Goal: Task Accomplishment & Management: Complete application form

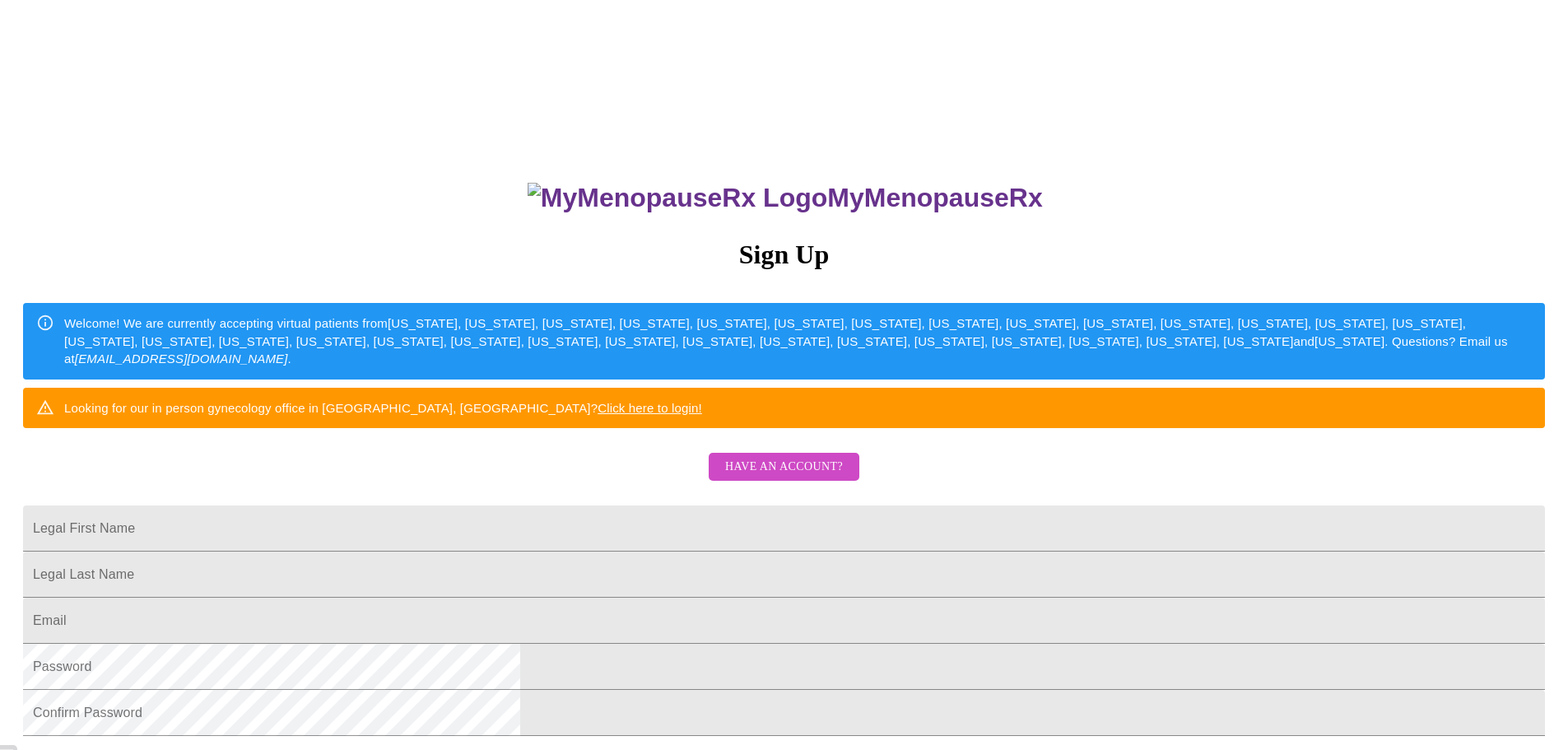
click at [843, 482] on button "Have an account?" at bounding box center [784, 467] width 151 height 29
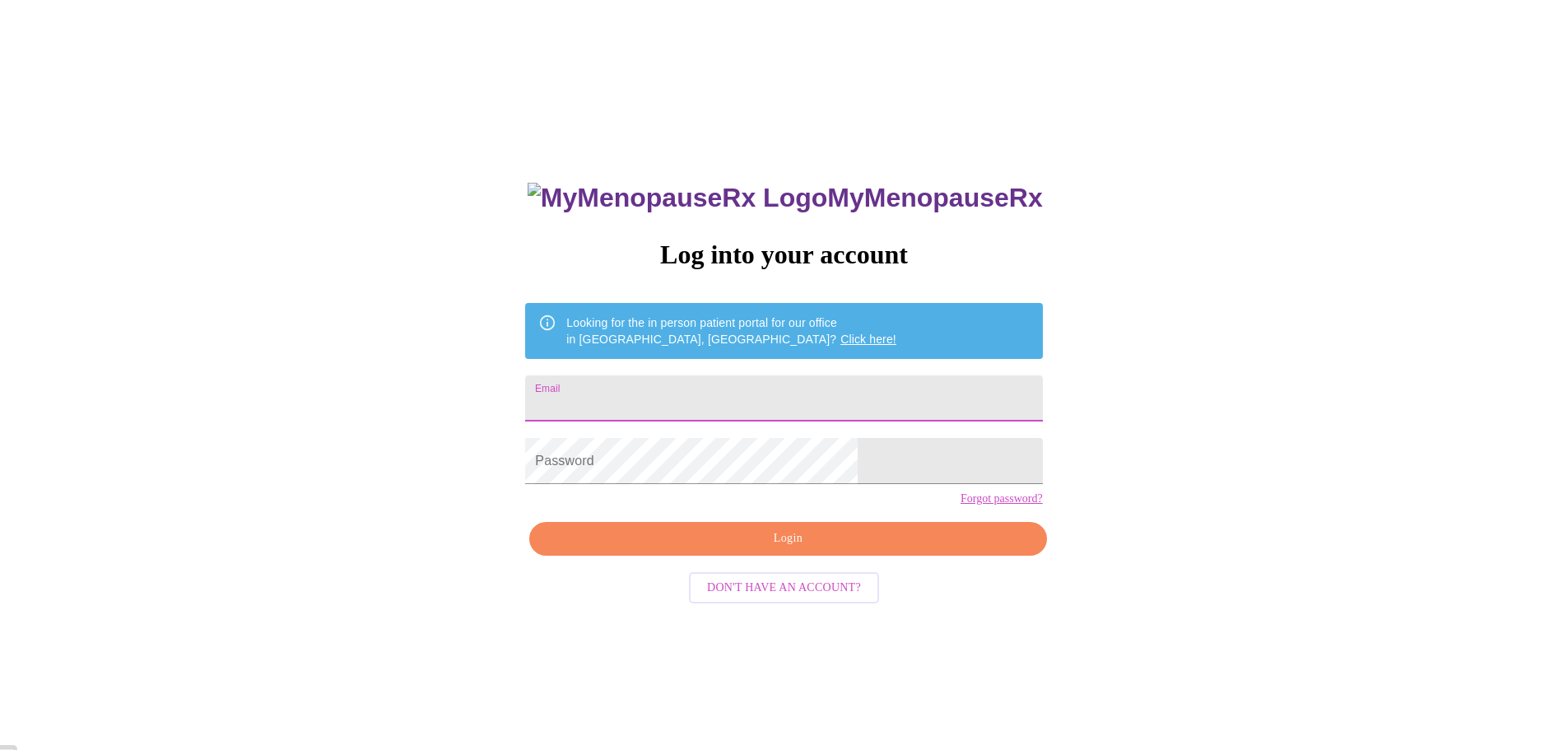
click at [734, 385] on input "Email" at bounding box center [784, 398] width 517 height 46
type input "[EMAIL_ADDRESS][DOMAIN_NAME]"
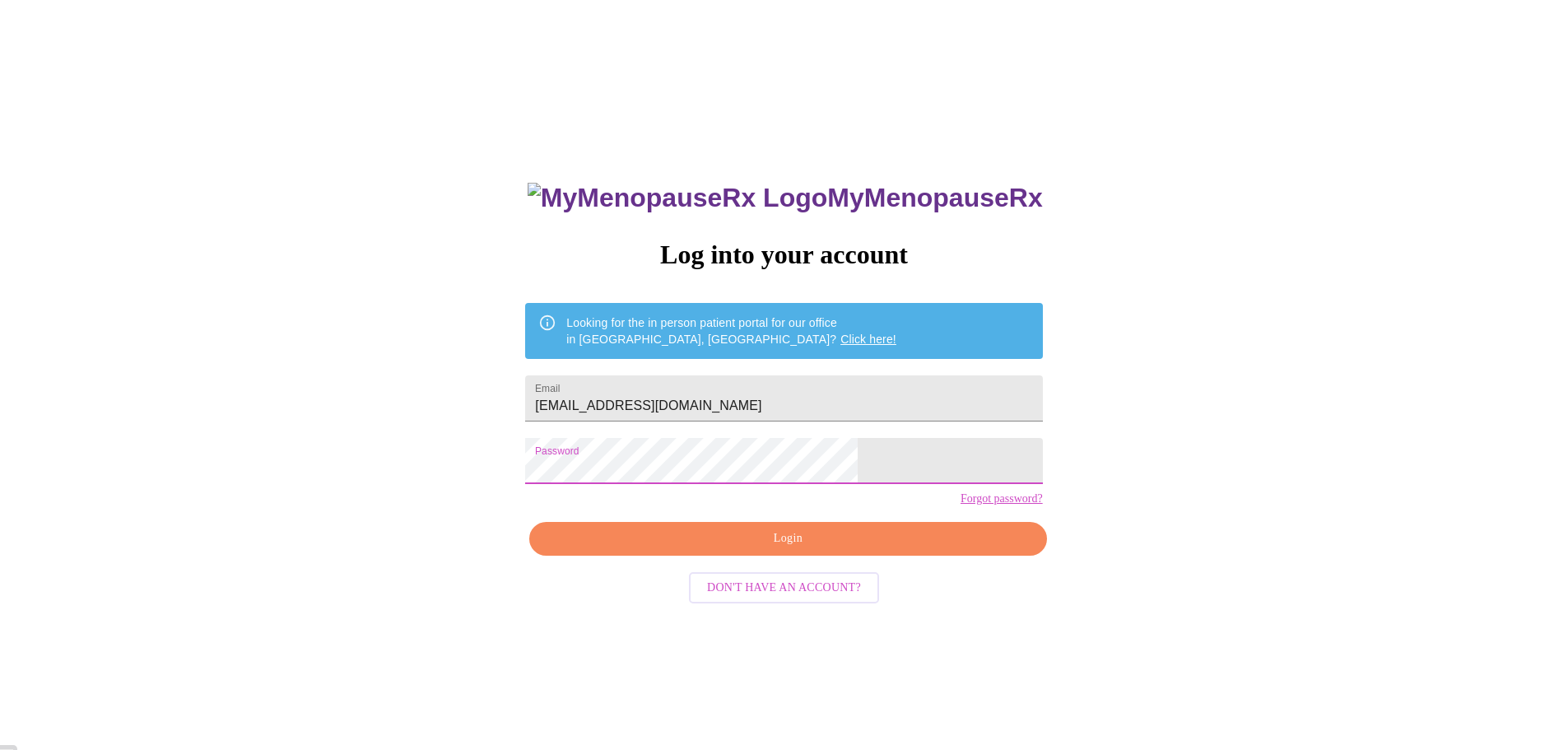
click at [858, 549] on span "Login" at bounding box center [788, 538] width 479 height 20
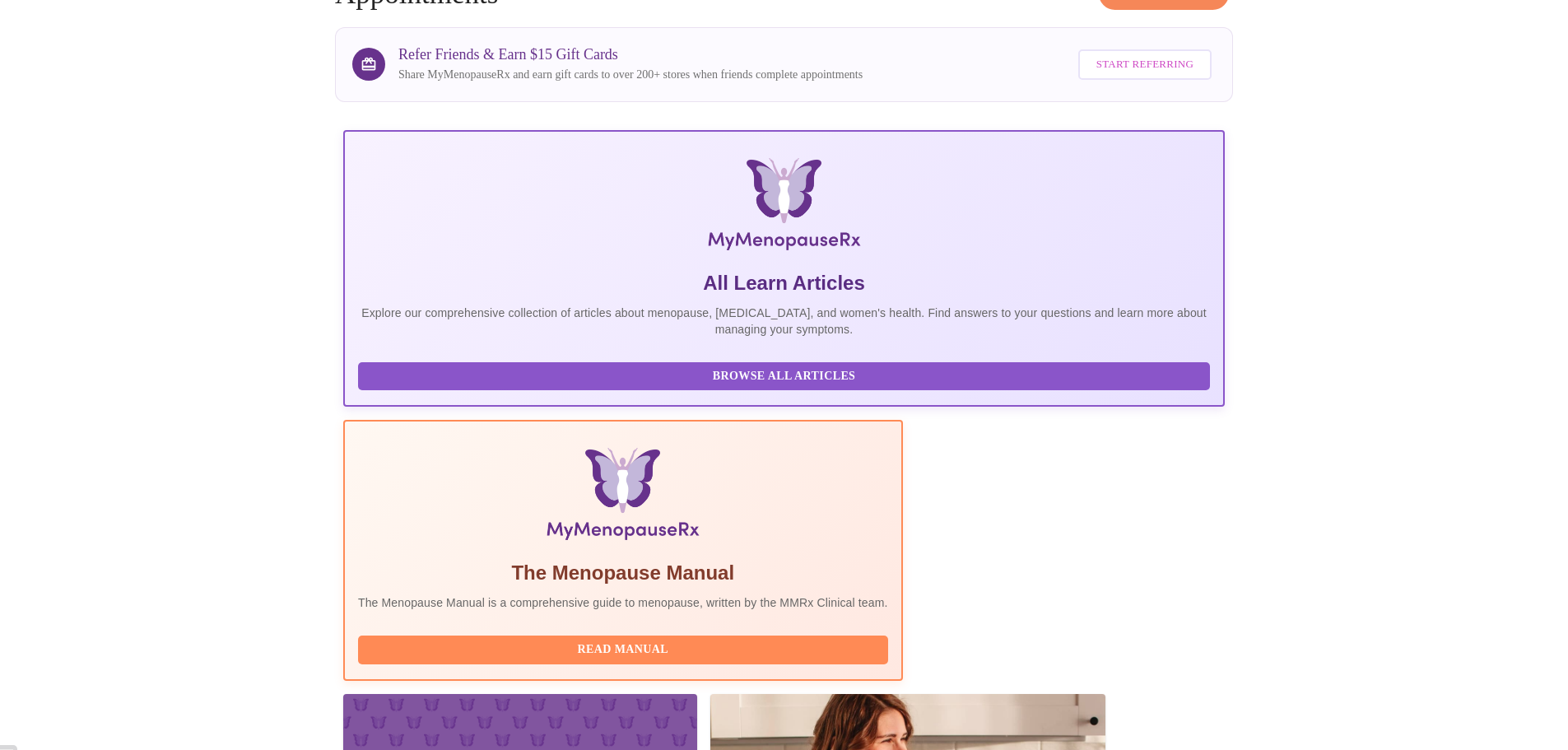
scroll to position [329, 0]
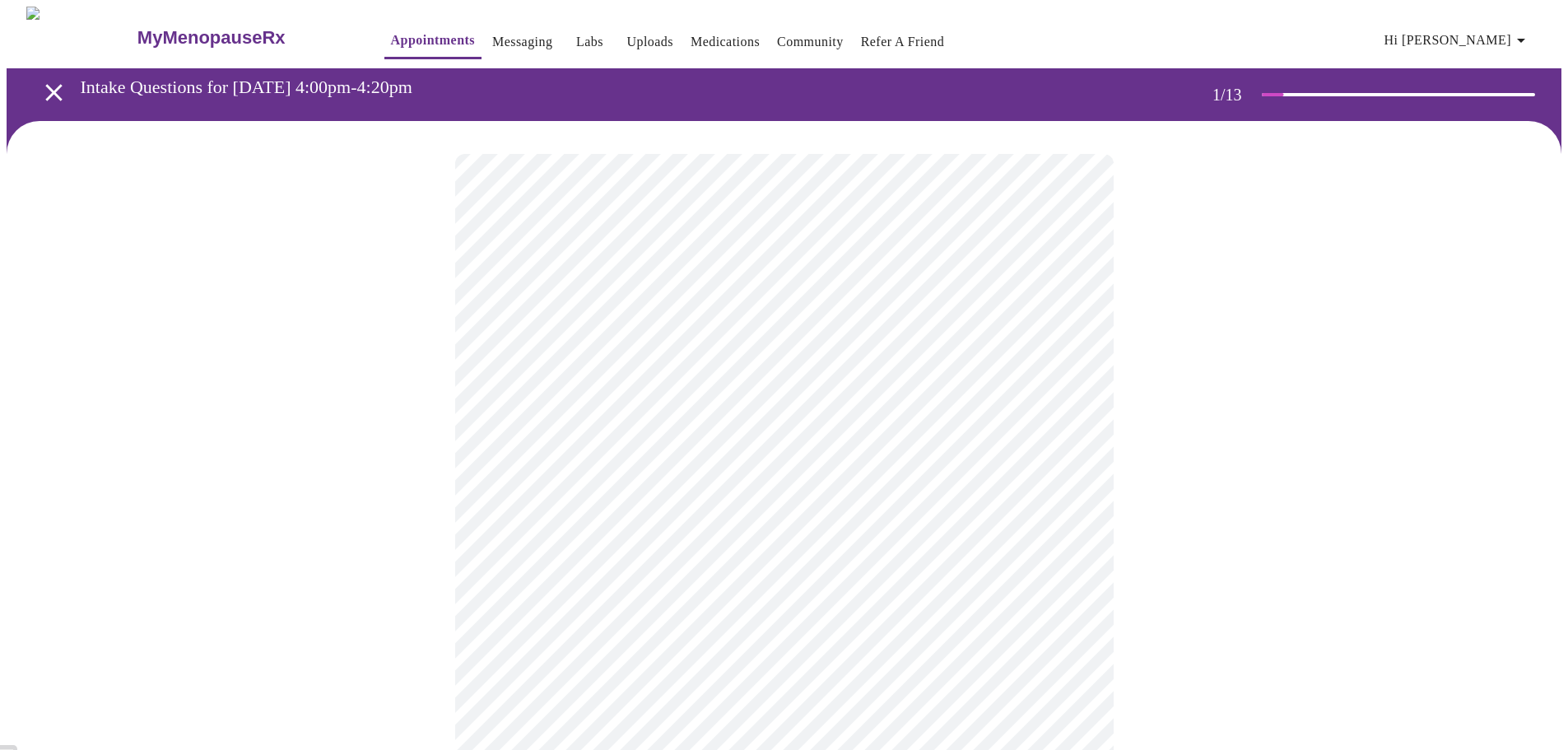
click at [845, 370] on body "MyMenopauseRx Appointments Messaging Labs Uploads Medications Community Refer a…" at bounding box center [784, 759] width 1555 height 1504
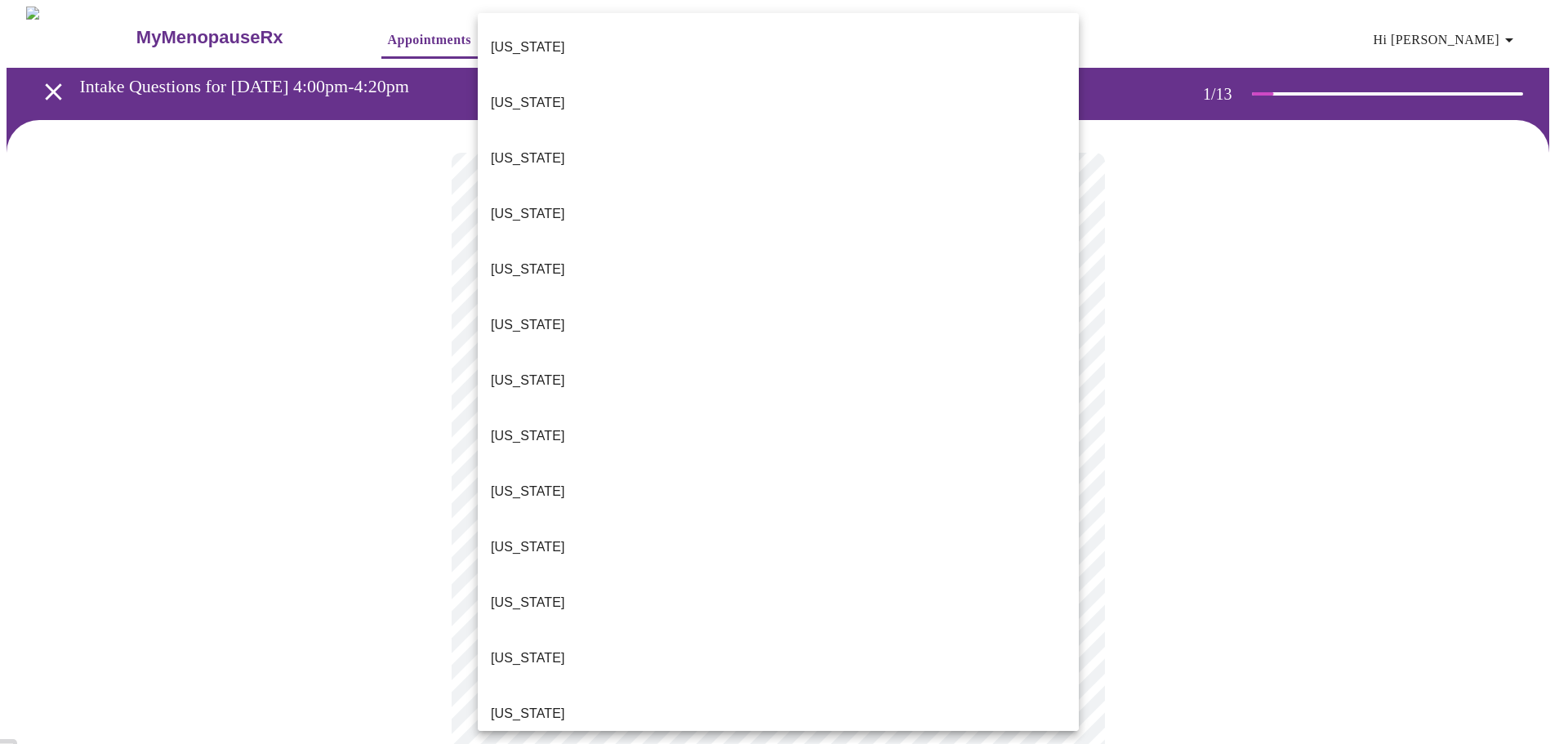
click at [515, 537] on p "[US_STATE]" at bounding box center [528, 546] width 74 height 20
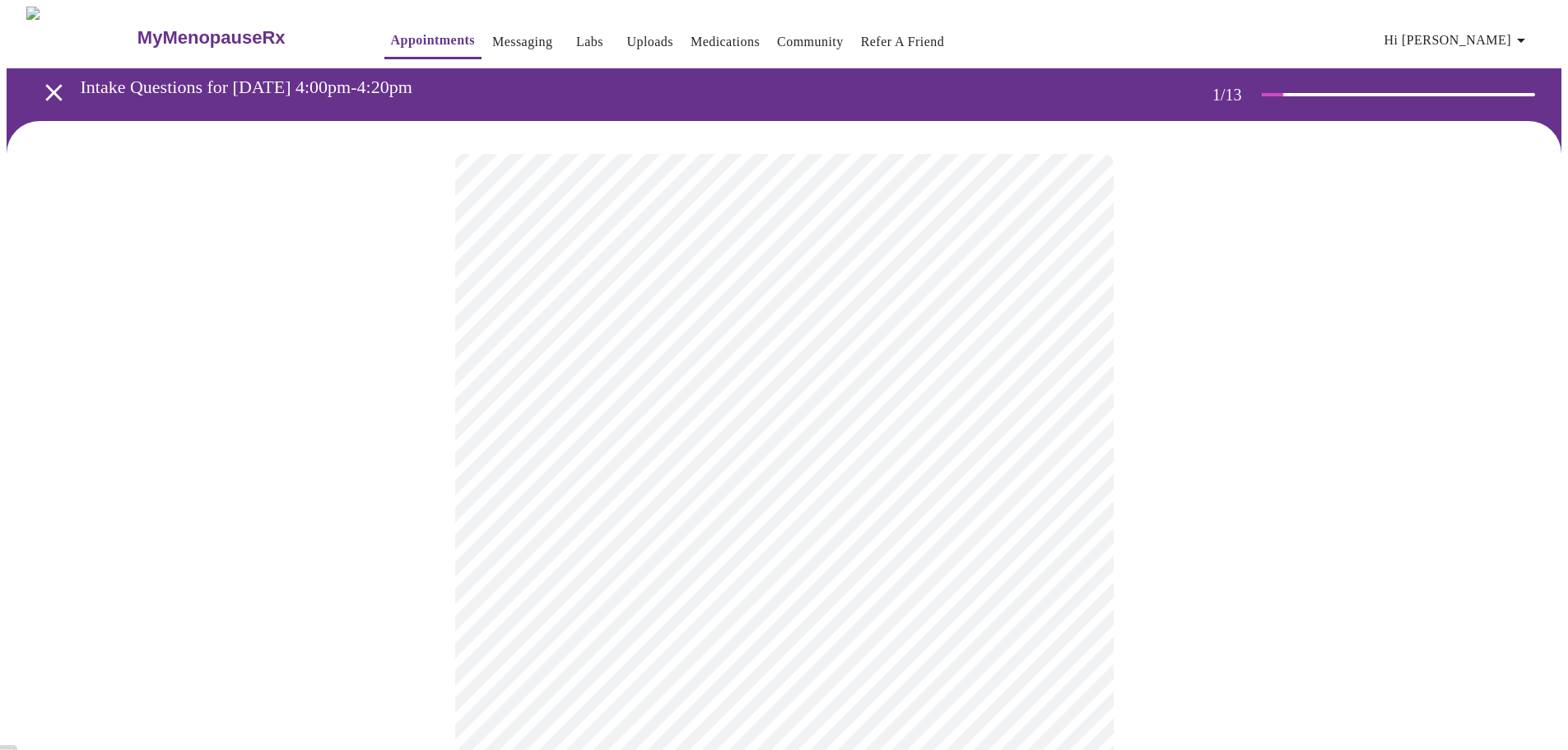
click at [630, 479] on body "MyMenopauseRx Appointments Messaging Labs Uploads Medications Community Refer a…" at bounding box center [784, 754] width 1555 height 1494
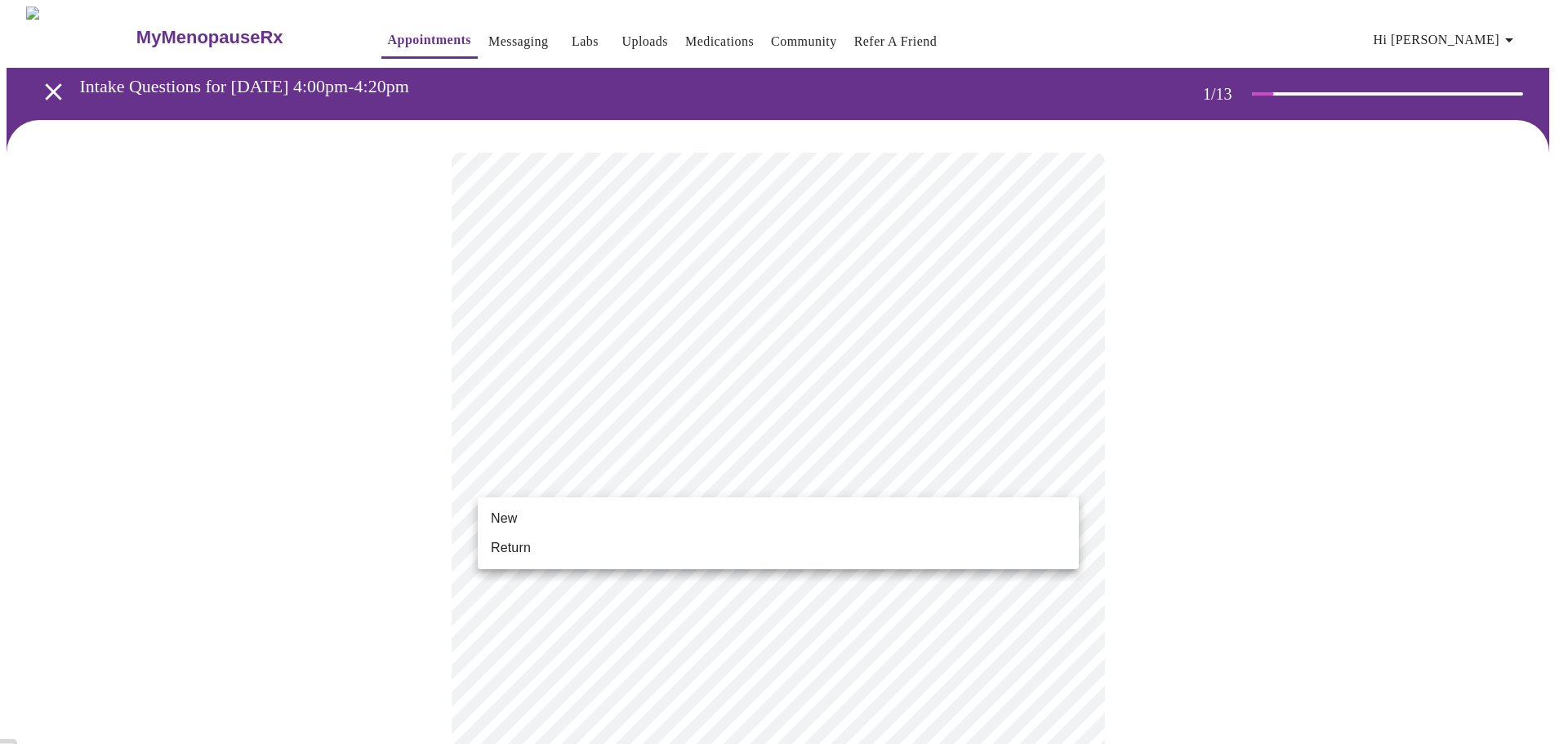
click at [528, 546] on span "Return" at bounding box center [511, 547] width 40 height 20
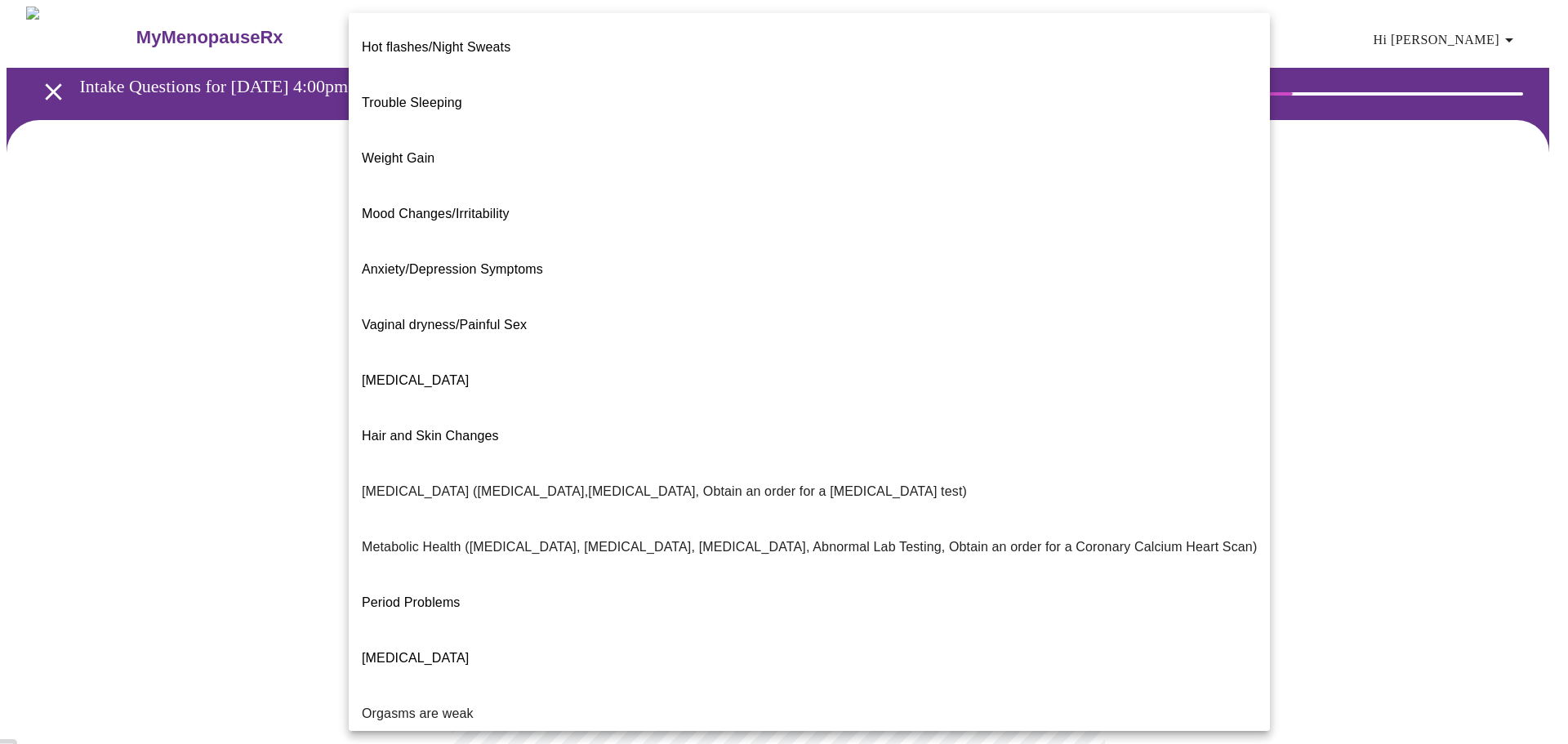
click at [845, 344] on body "MyMenopauseRx Appointments Messaging Labs Uploads Medications Community Refer a…" at bounding box center [784, 498] width 1555 height 982
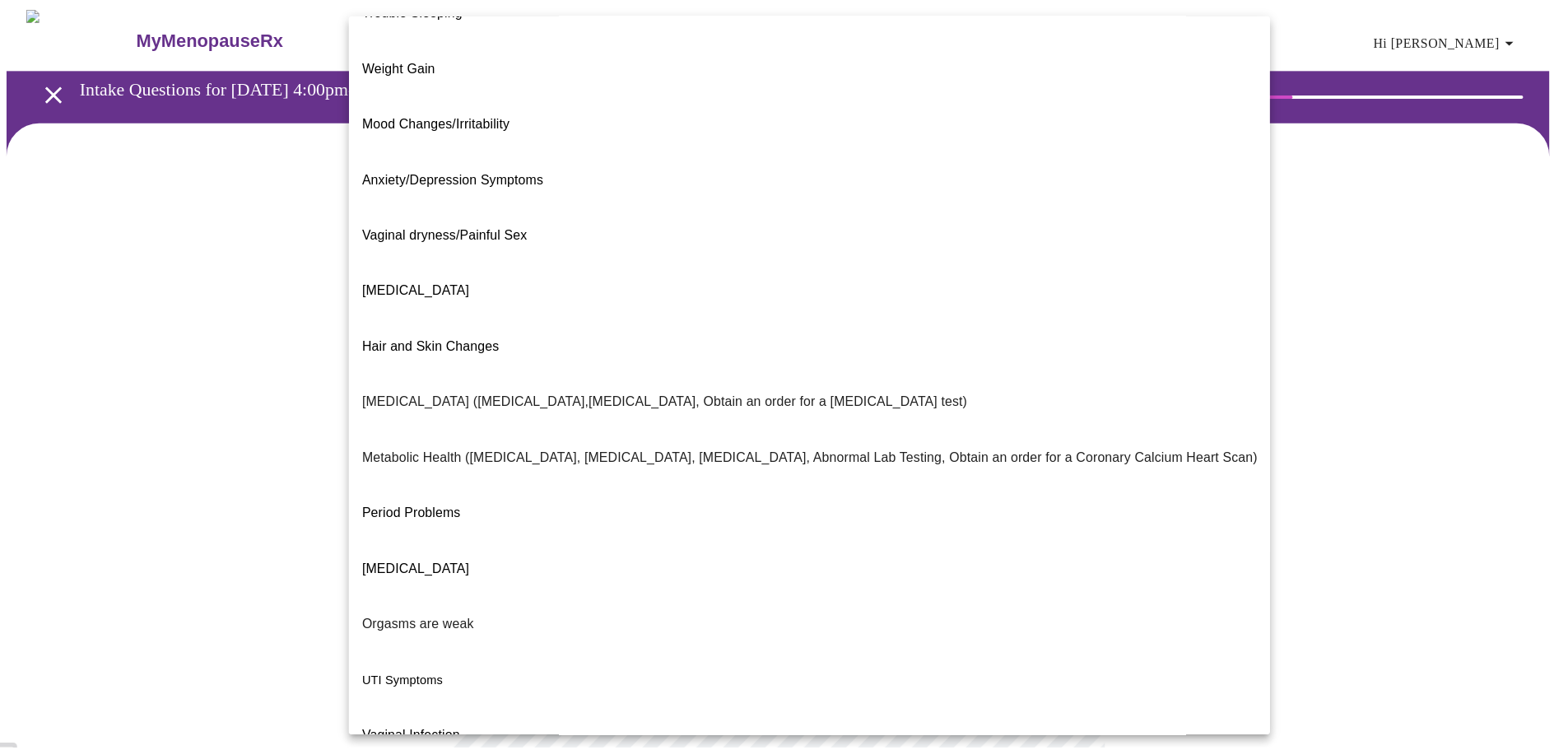
scroll to position [103, 0]
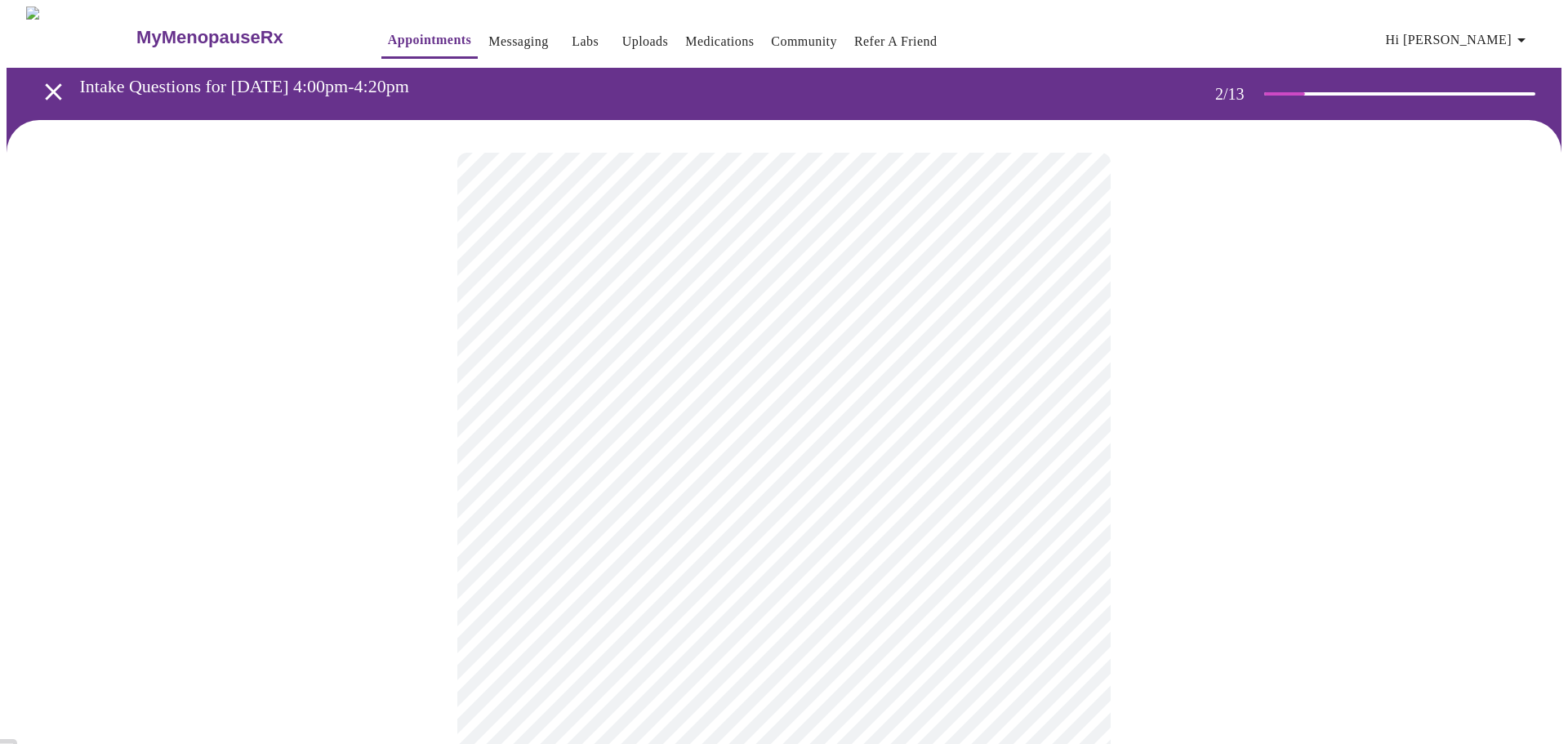
click at [687, 495] on body "MyMenopauseRx Appointments Messaging Labs Uploads Medications Community Refer a…" at bounding box center [784, 493] width 1555 height 971
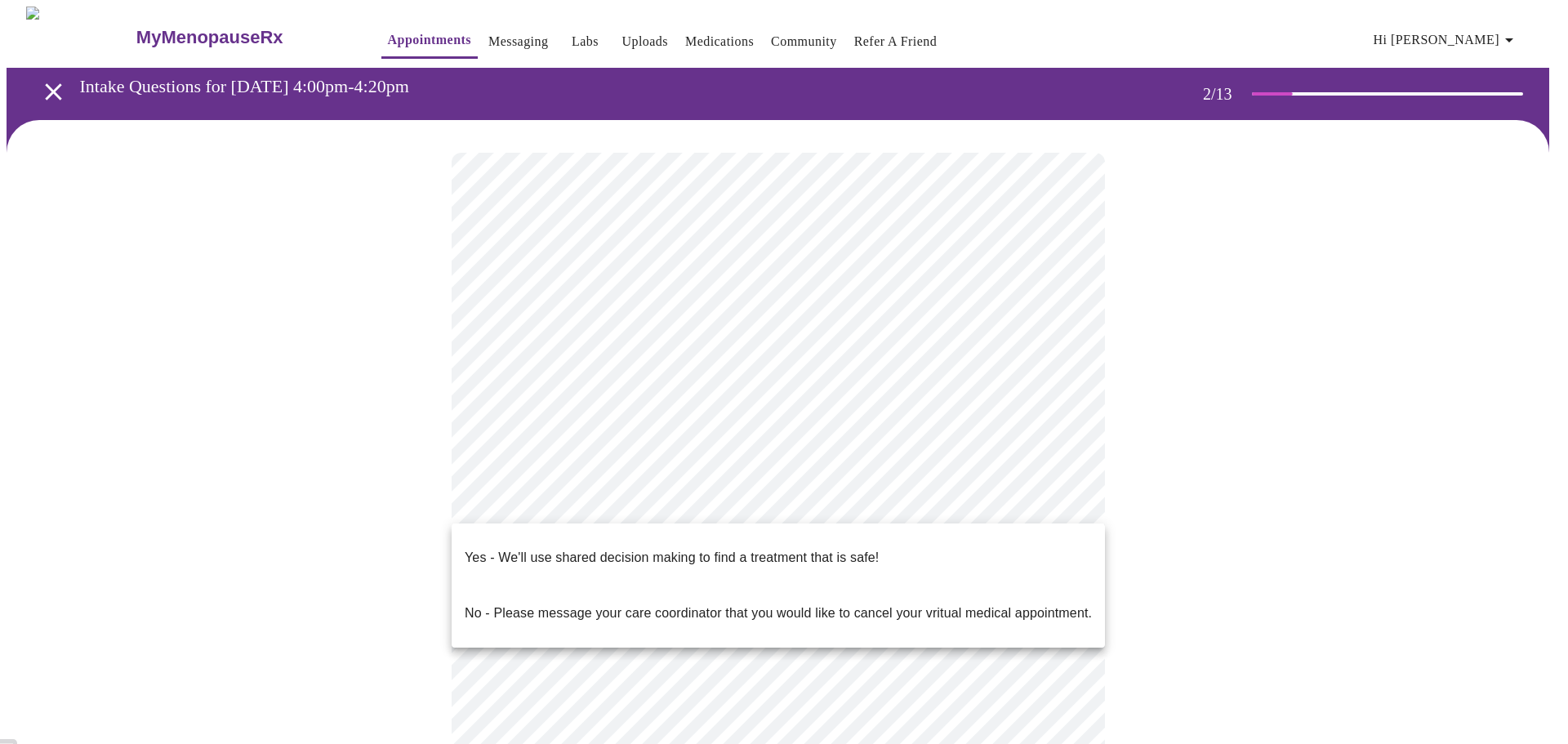
click at [683, 548] on p "Yes - We'll use shared decision making to find a treatment that is safe!" at bounding box center [672, 558] width 414 height 20
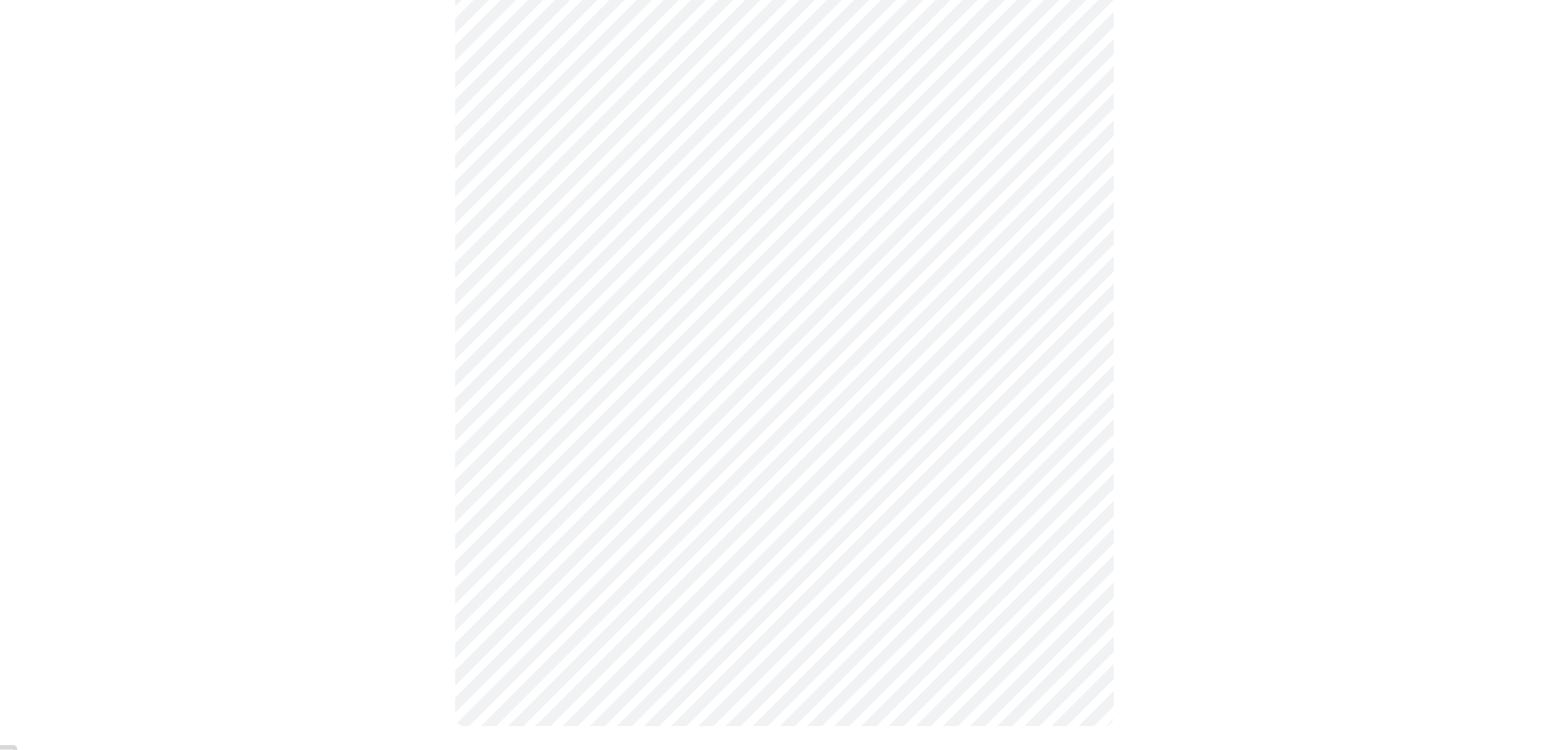
scroll to position [219, 0]
click at [1292, 473] on div at bounding box center [784, 328] width 1555 height 855
click at [853, 302] on body "MyMenopauseRx Appointments Messaging Labs Uploads Medications Community Refer a…" at bounding box center [784, 271] width 1555 height 969
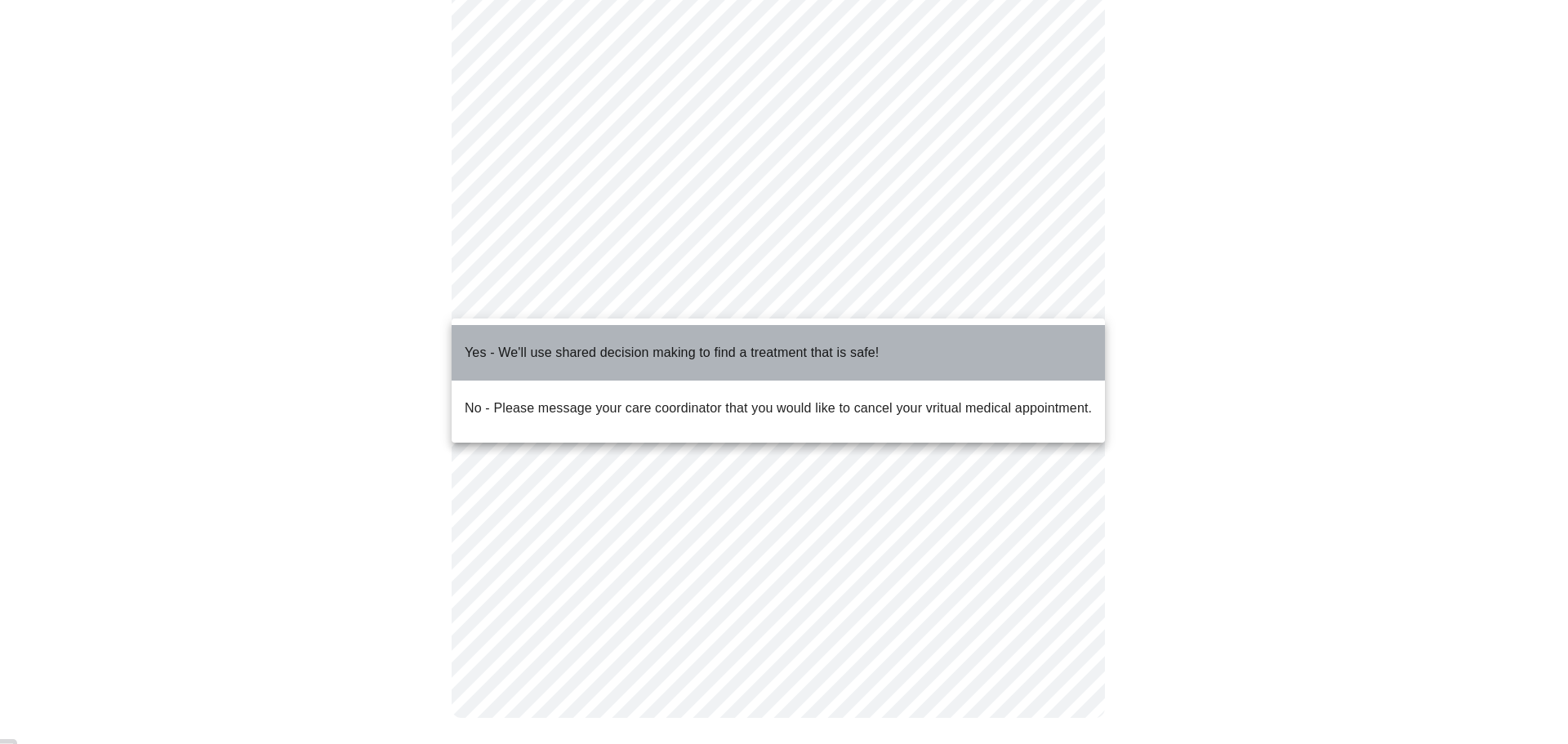
click at [734, 345] on p "Yes - We'll use shared decision making to find a treatment that is safe!" at bounding box center [672, 352] width 414 height 20
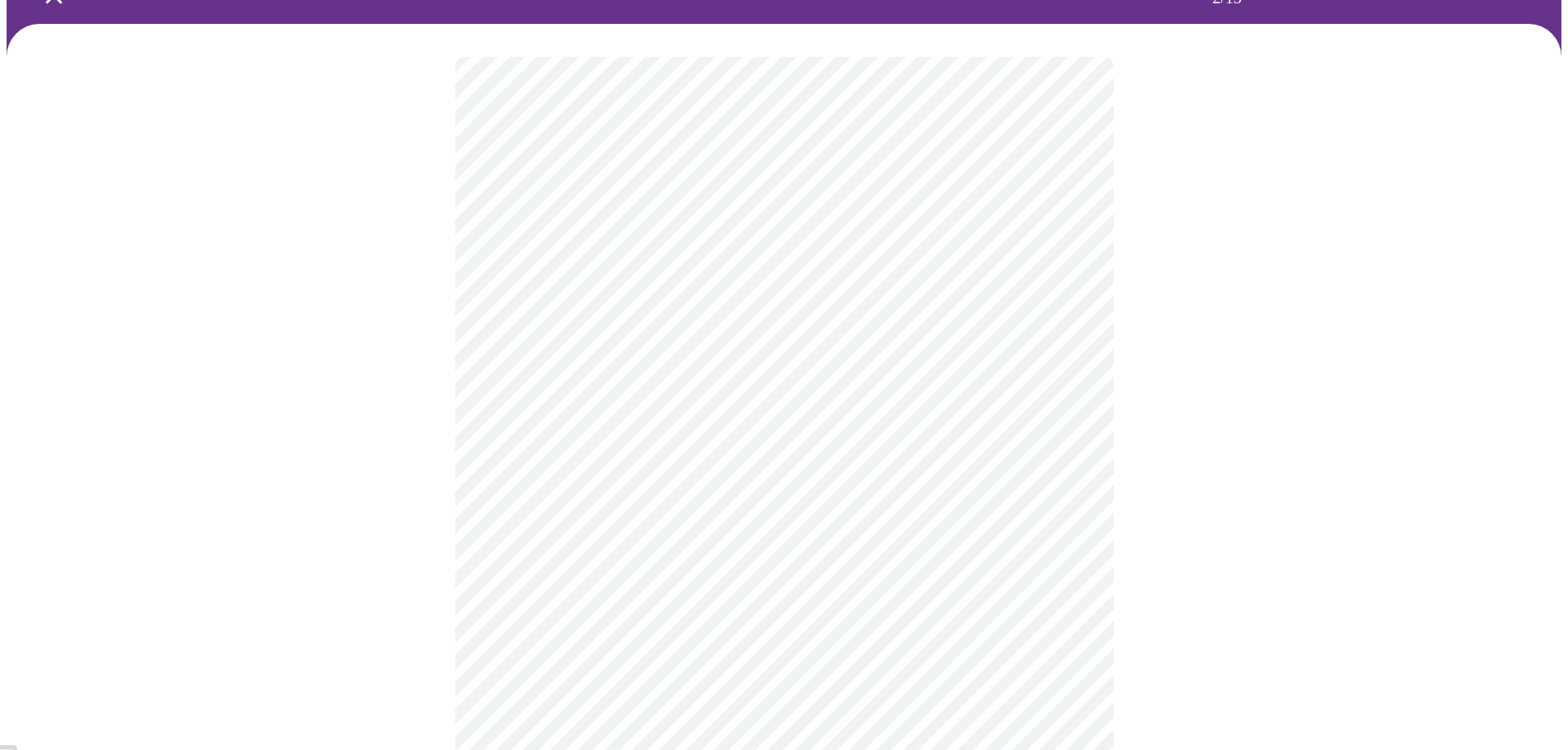
scroll to position [138, 0]
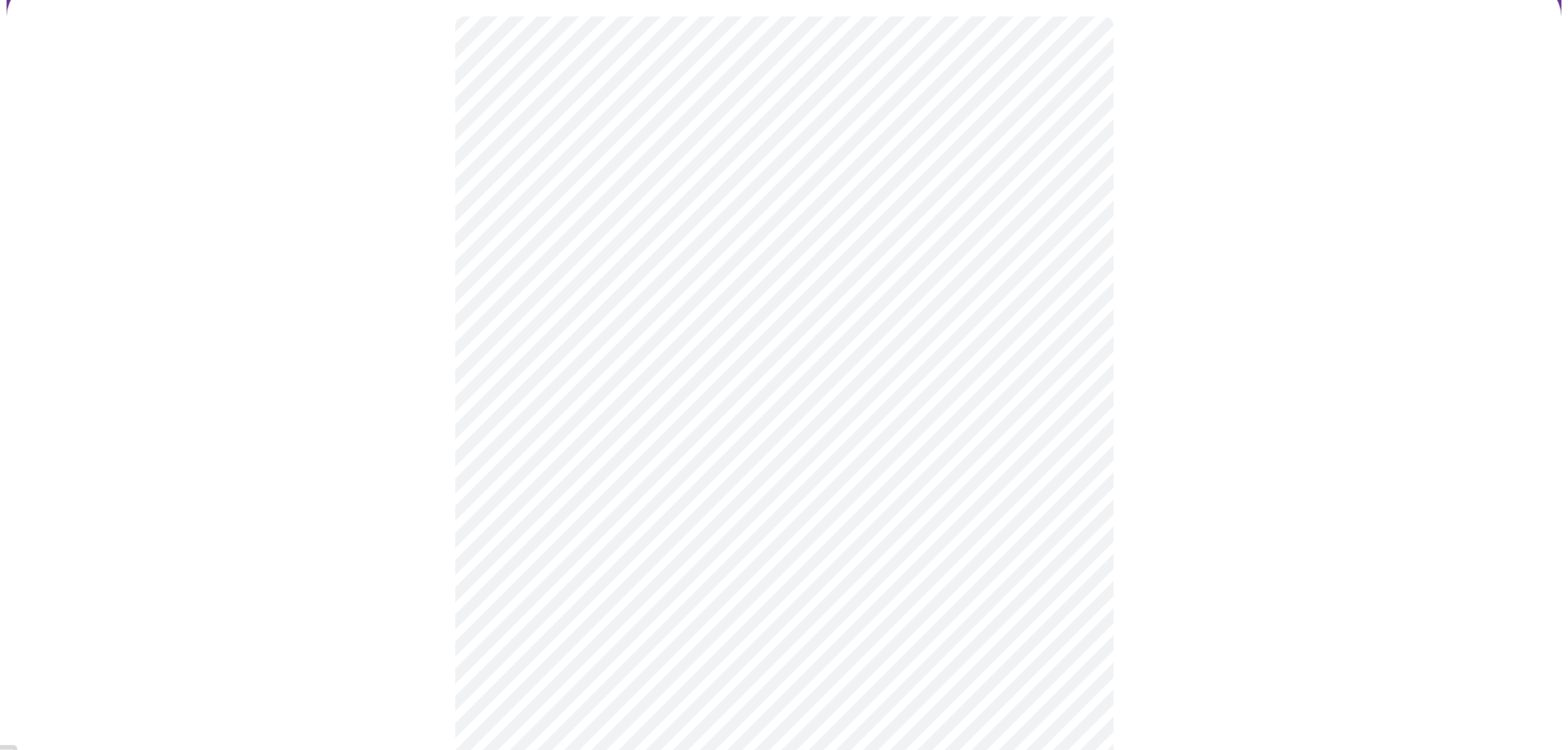
click at [1164, 564] on div at bounding box center [784, 393] width 1555 height 819
click at [1189, 568] on div at bounding box center [784, 393] width 1555 height 819
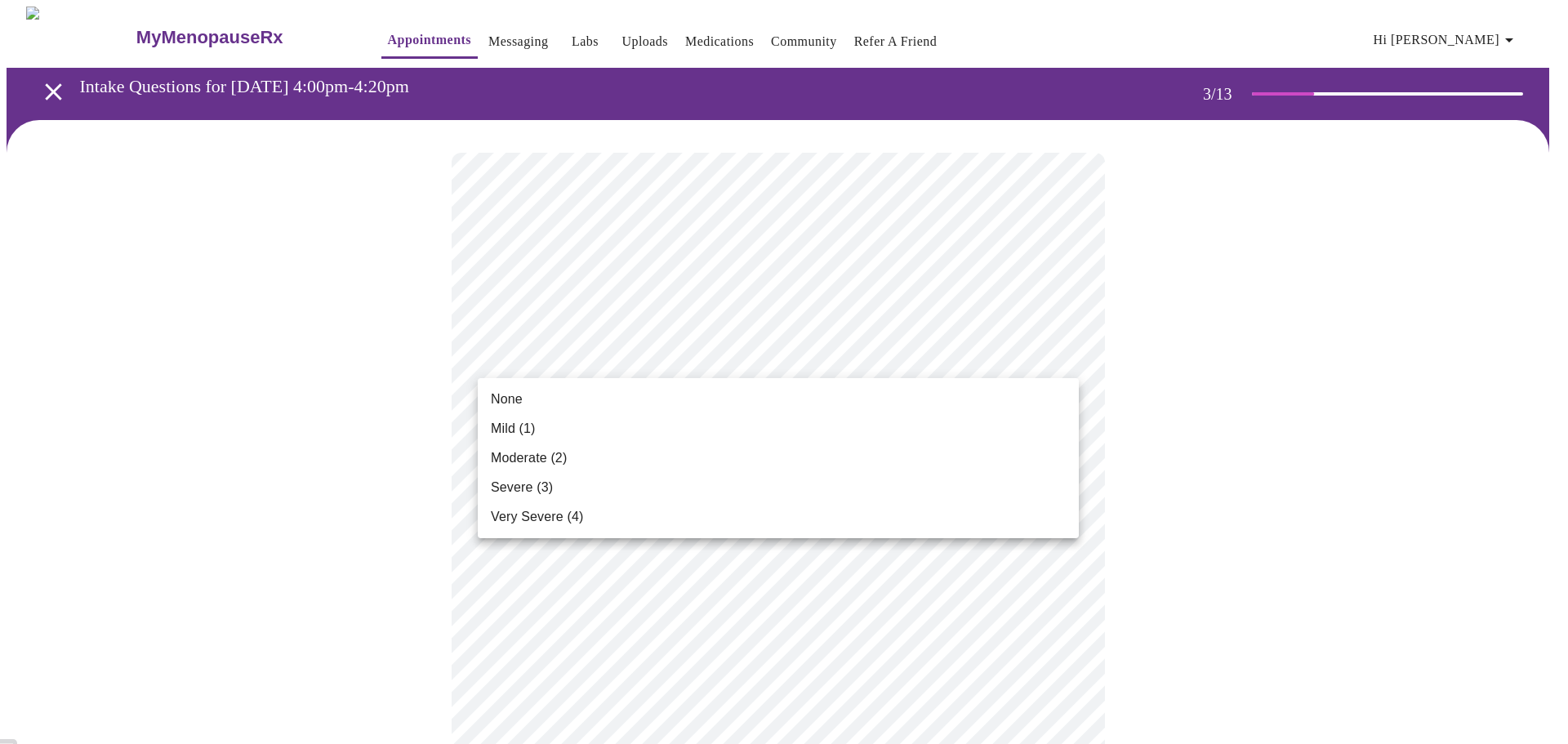
click at [741, 434] on li "Mild (1)" at bounding box center [778, 429] width 602 height 30
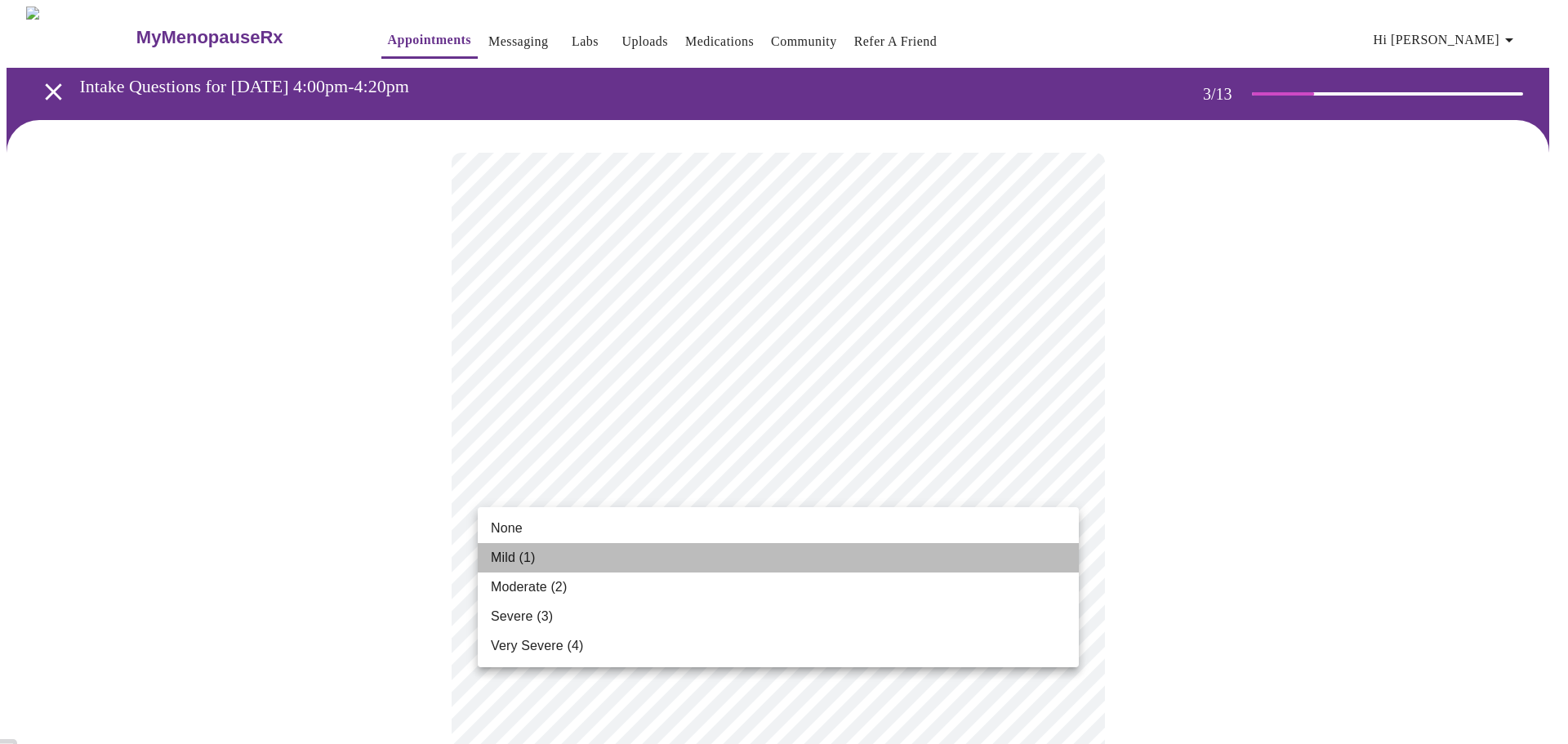
click at [713, 547] on li "Mild (1)" at bounding box center [778, 558] width 602 height 30
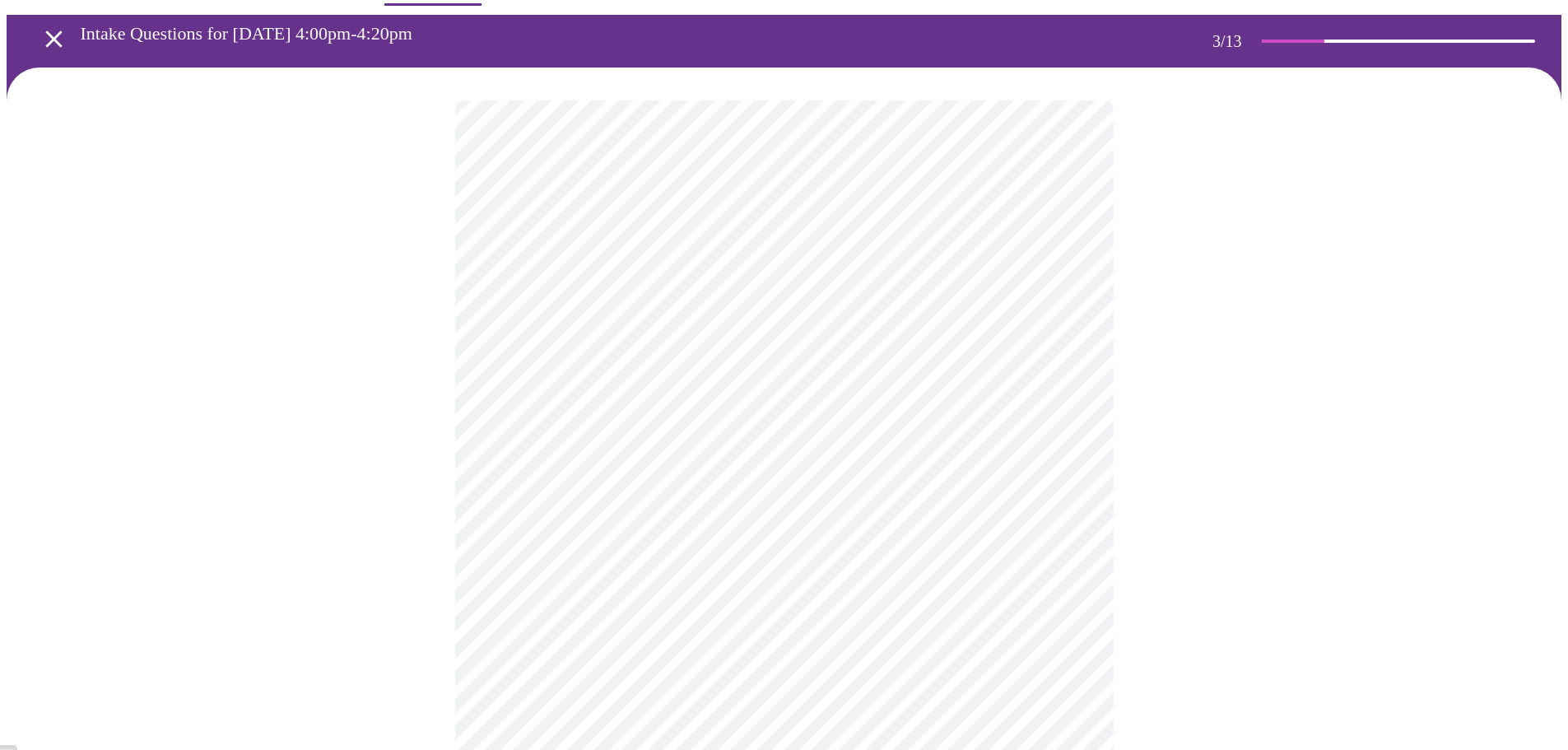
scroll to position [82, 0]
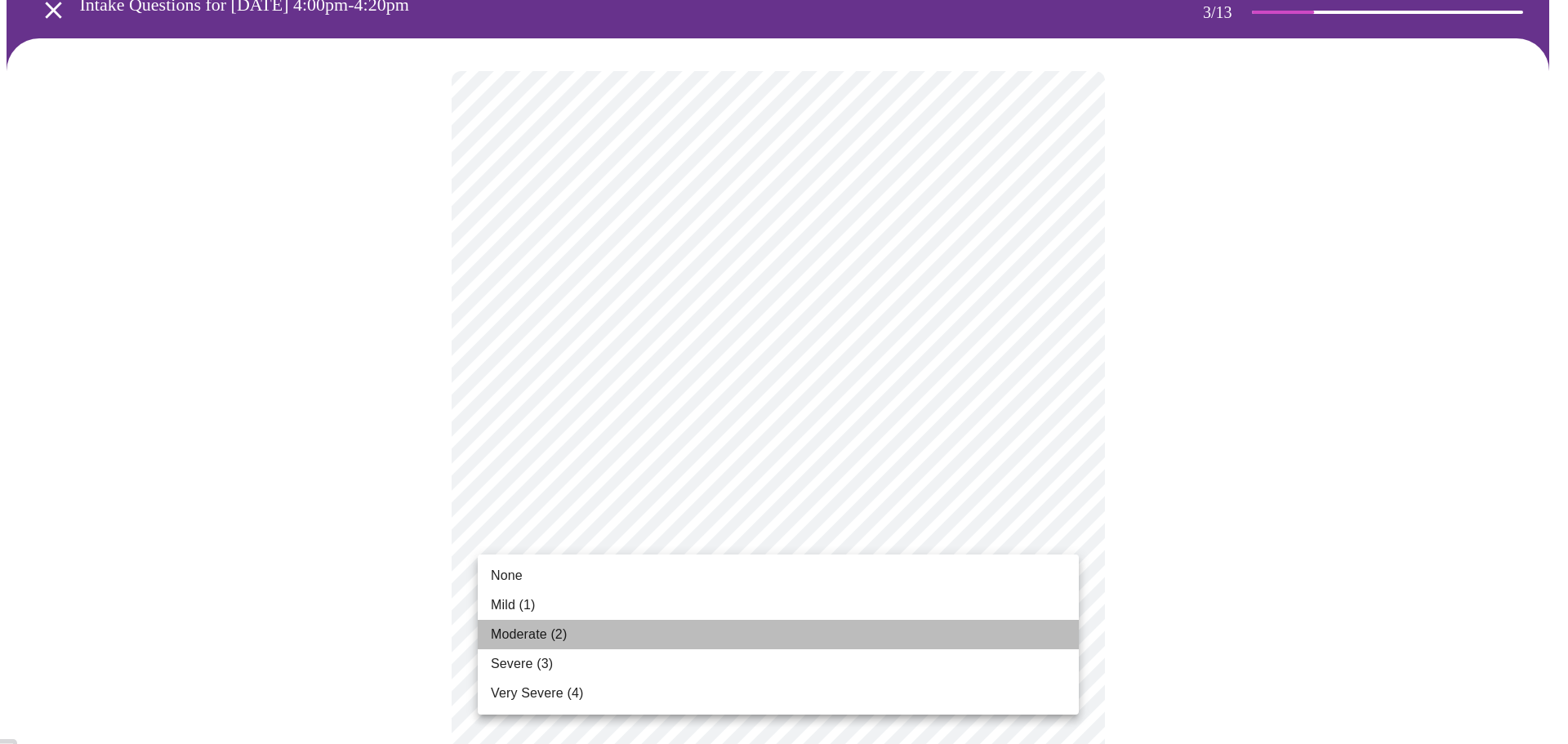
click at [647, 626] on li "Moderate (2)" at bounding box center [778, 634] width 602 height 30
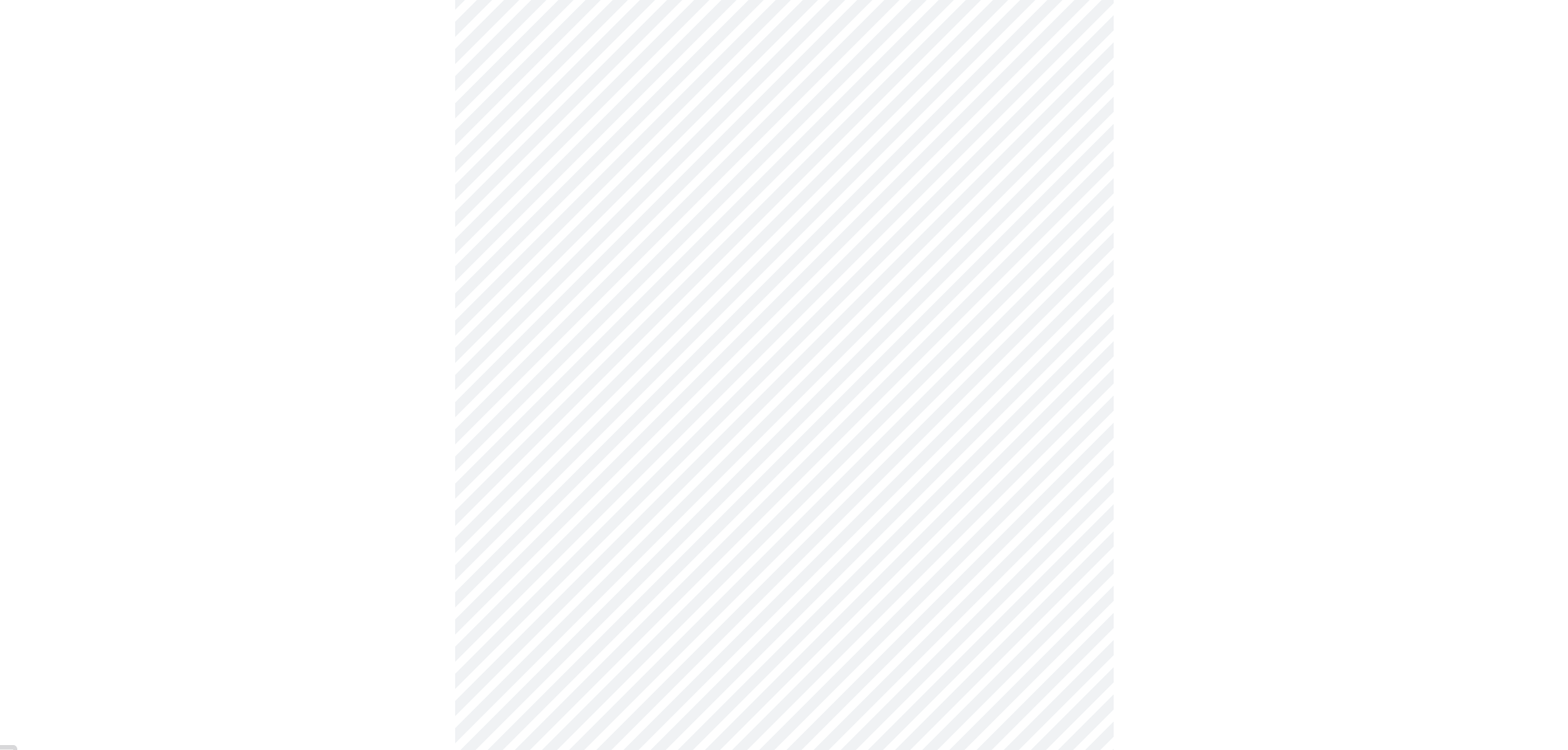
scroll to position [246, 0]
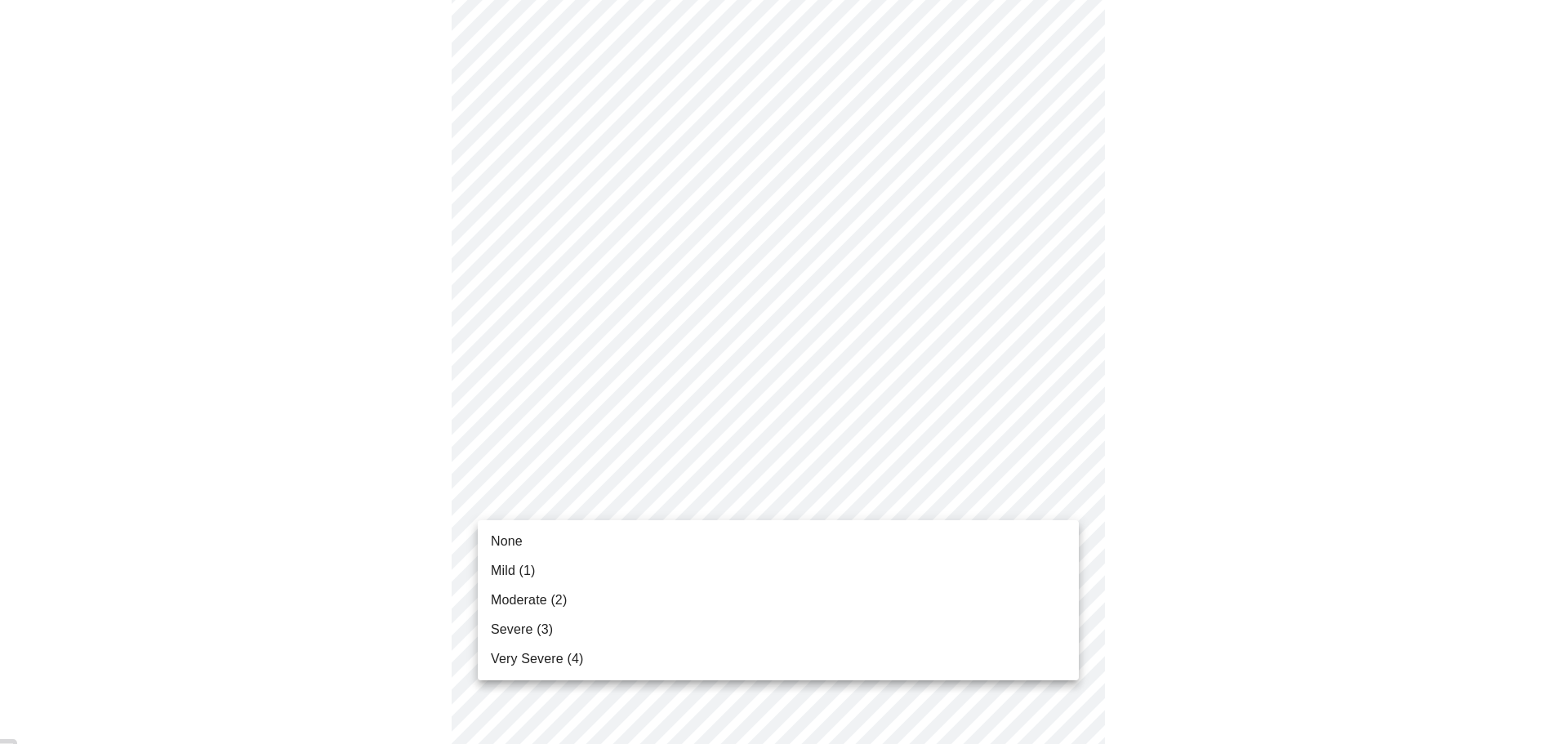
click at [646, 577] on li "Mild (1)" at bounding box center [778, 571] width 602 height 30
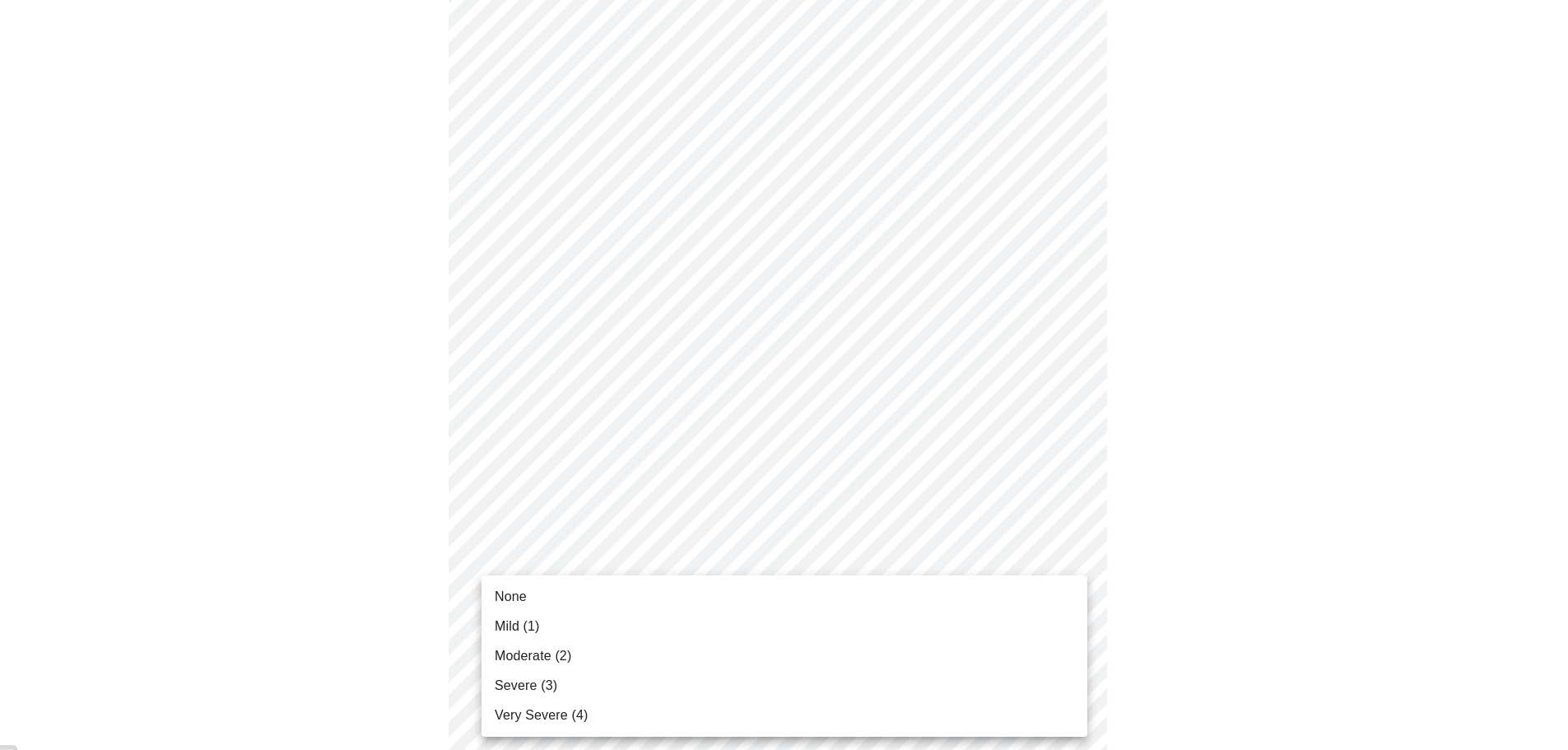
click at [582, 627] on li "Mild (1)" at bounding box center [784, 626] width 606 height 30
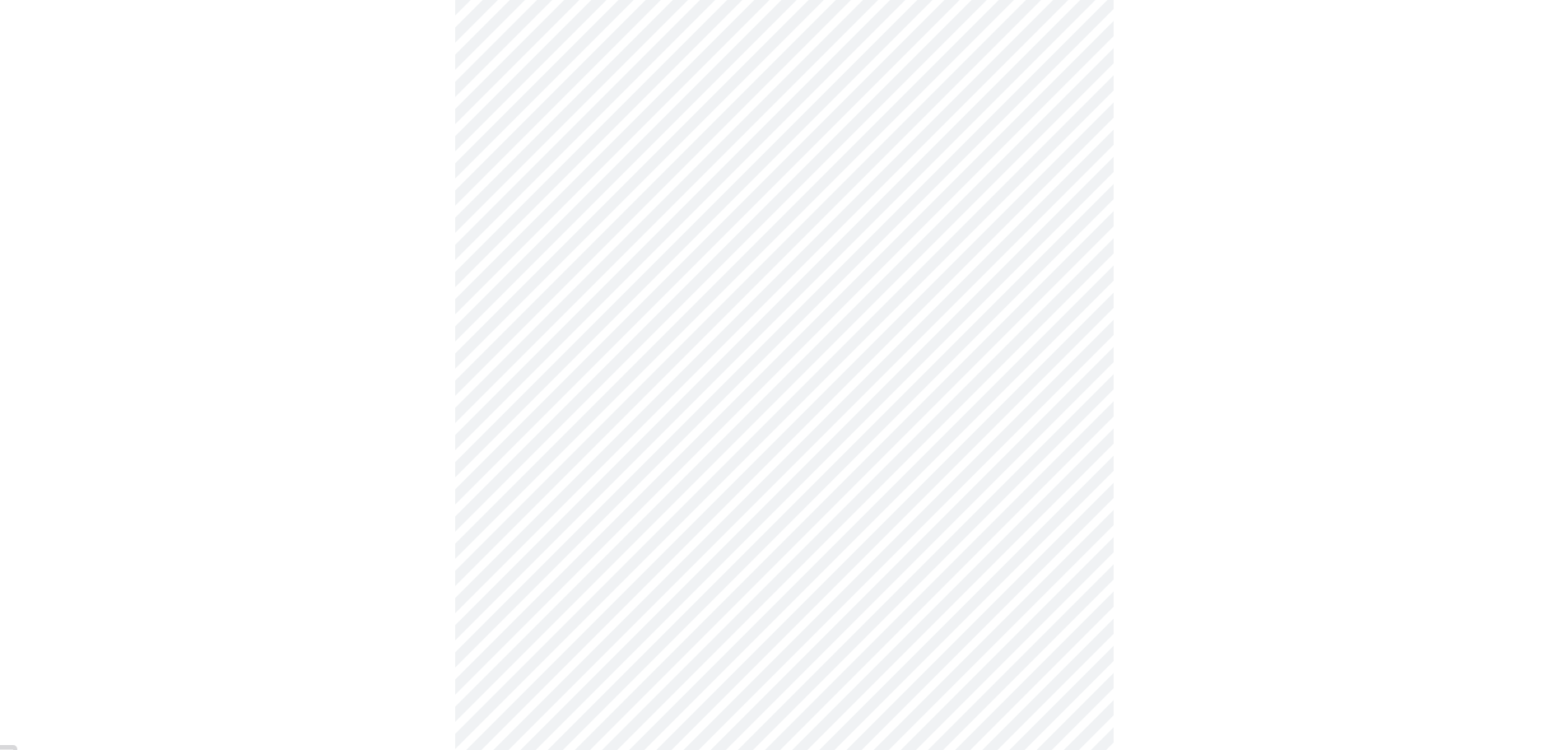
scroll to position [411, 0]
click at [520, 547] on body "MyMenopauseRx Appointments Messaging Labs Uploads Medications Community Refer a…" at bounding box center [784, 632] width 1555 height 2074
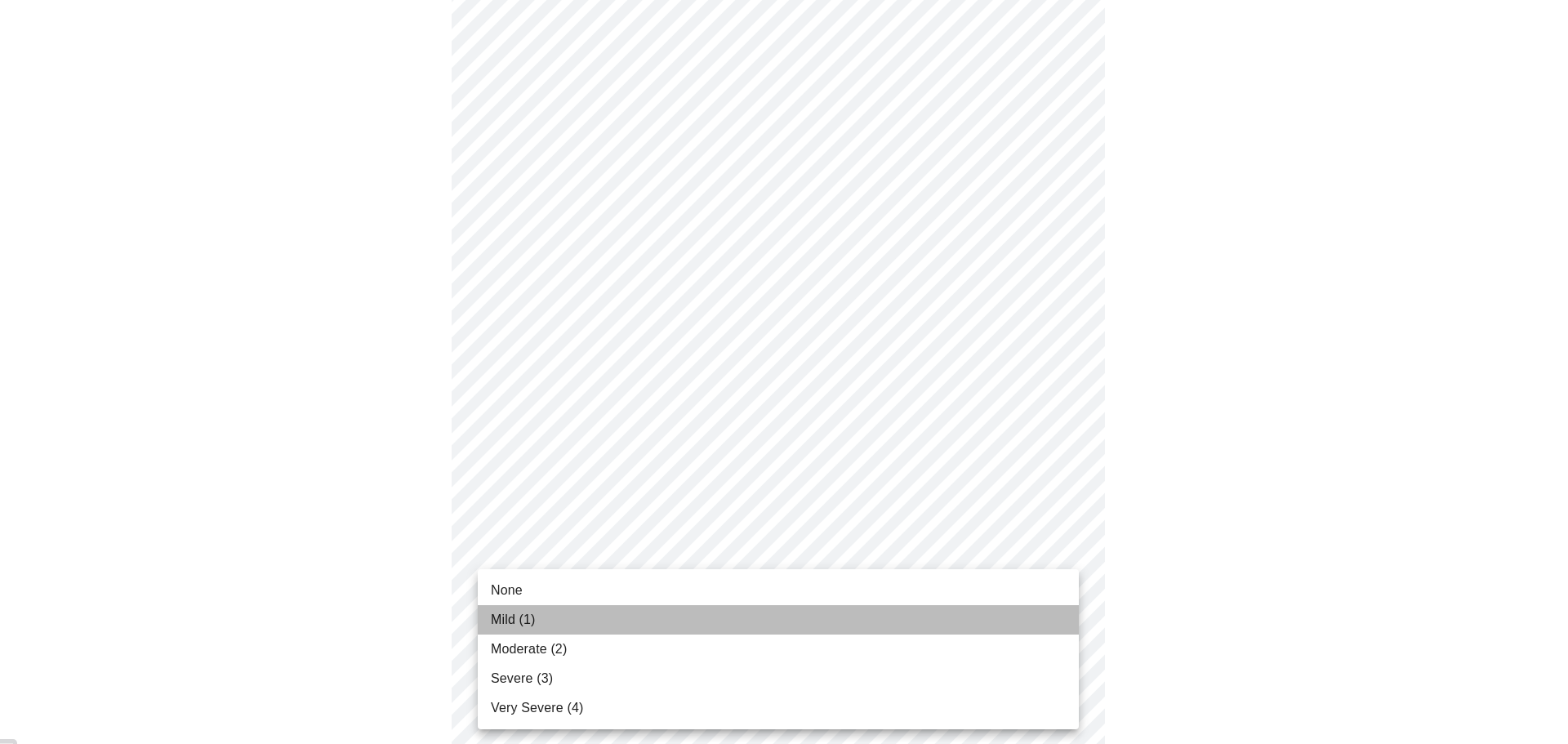
click at [503, 614] on span "Mild (1)" at bounding box center [514, 620] width 45 height 20
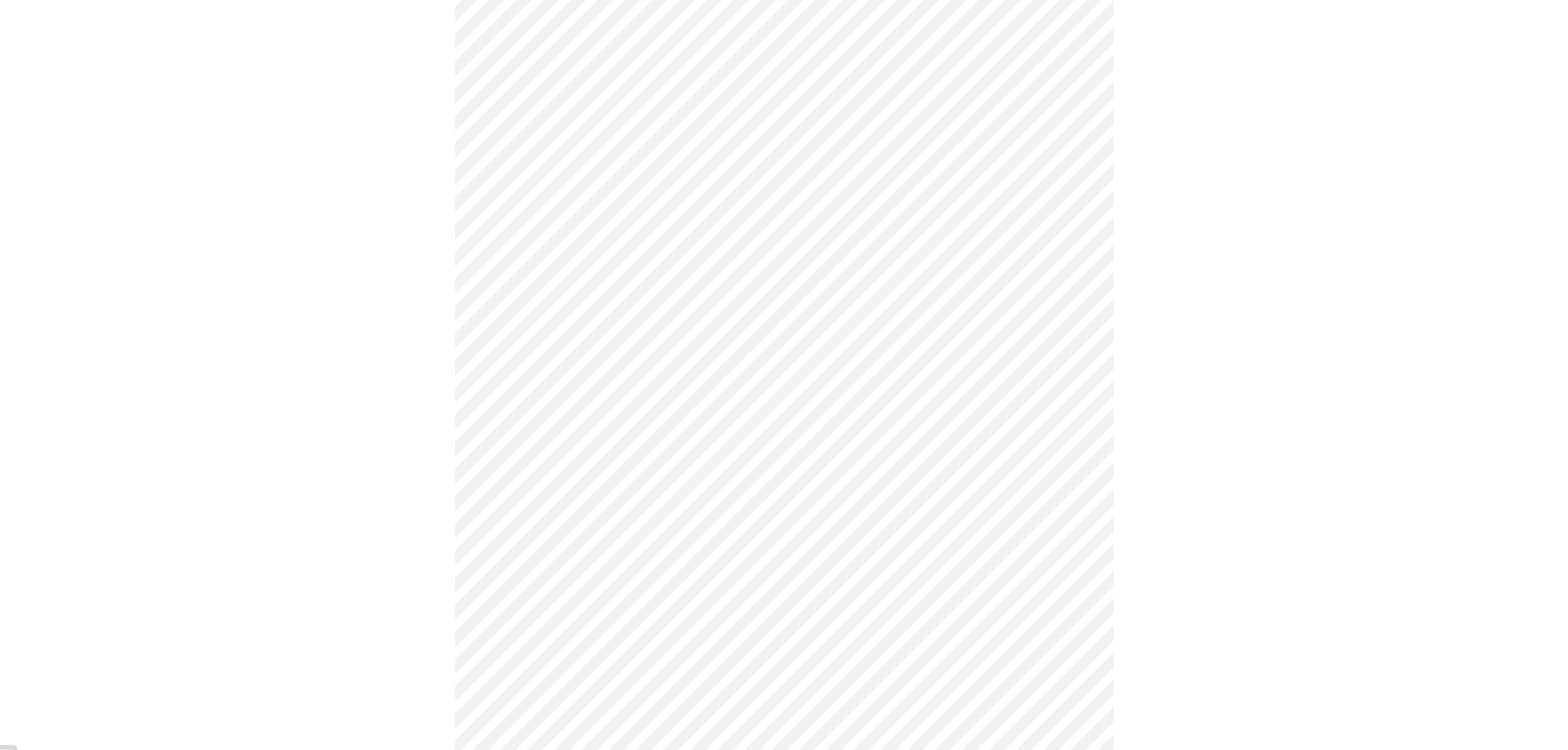
scroll to position [576, 0]
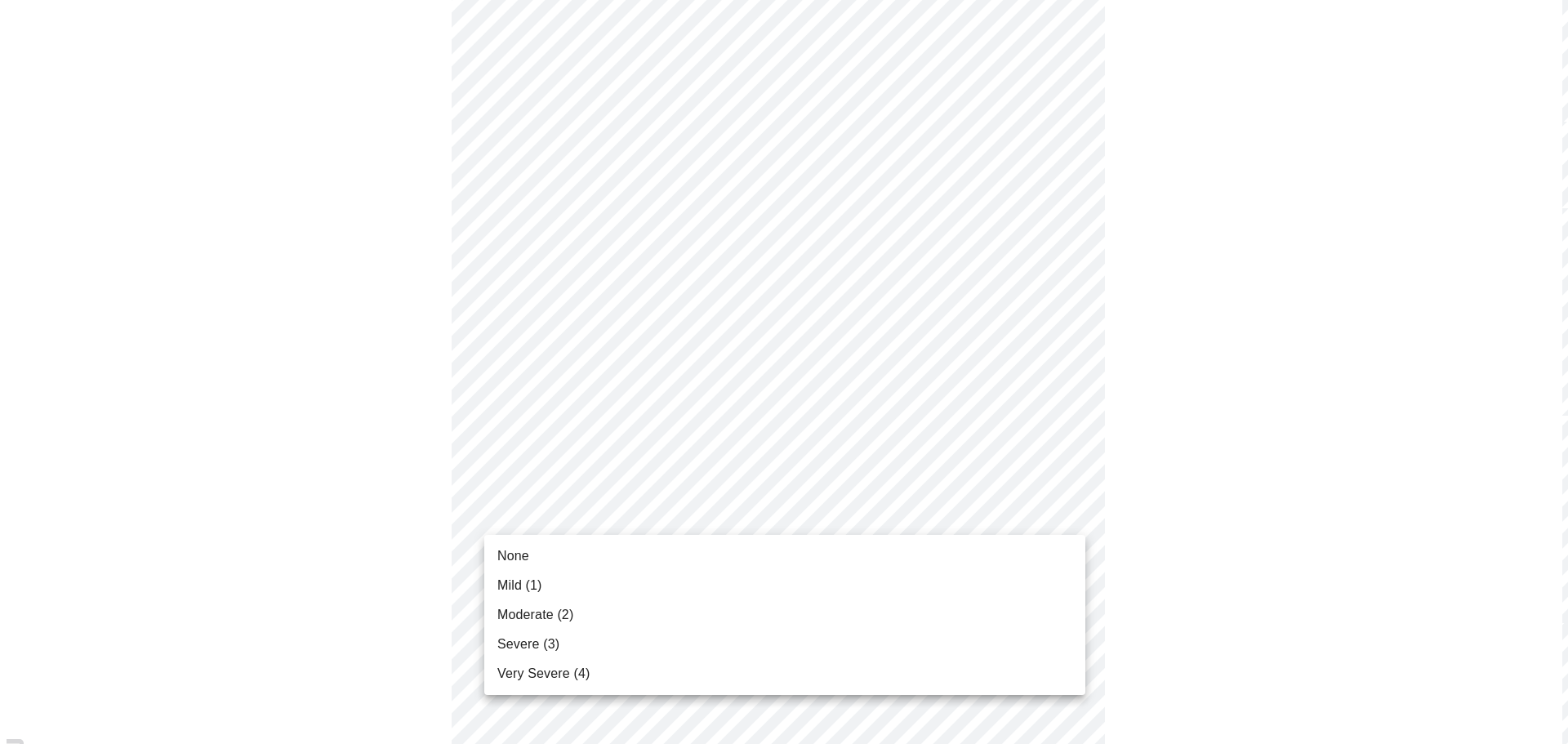
click at [562, 506] on body "MyMenopauseRx Appointments Messaging Labs Uploads Medications Community Refer a…" at bounding box center [778, 452] width 1543 height 2034
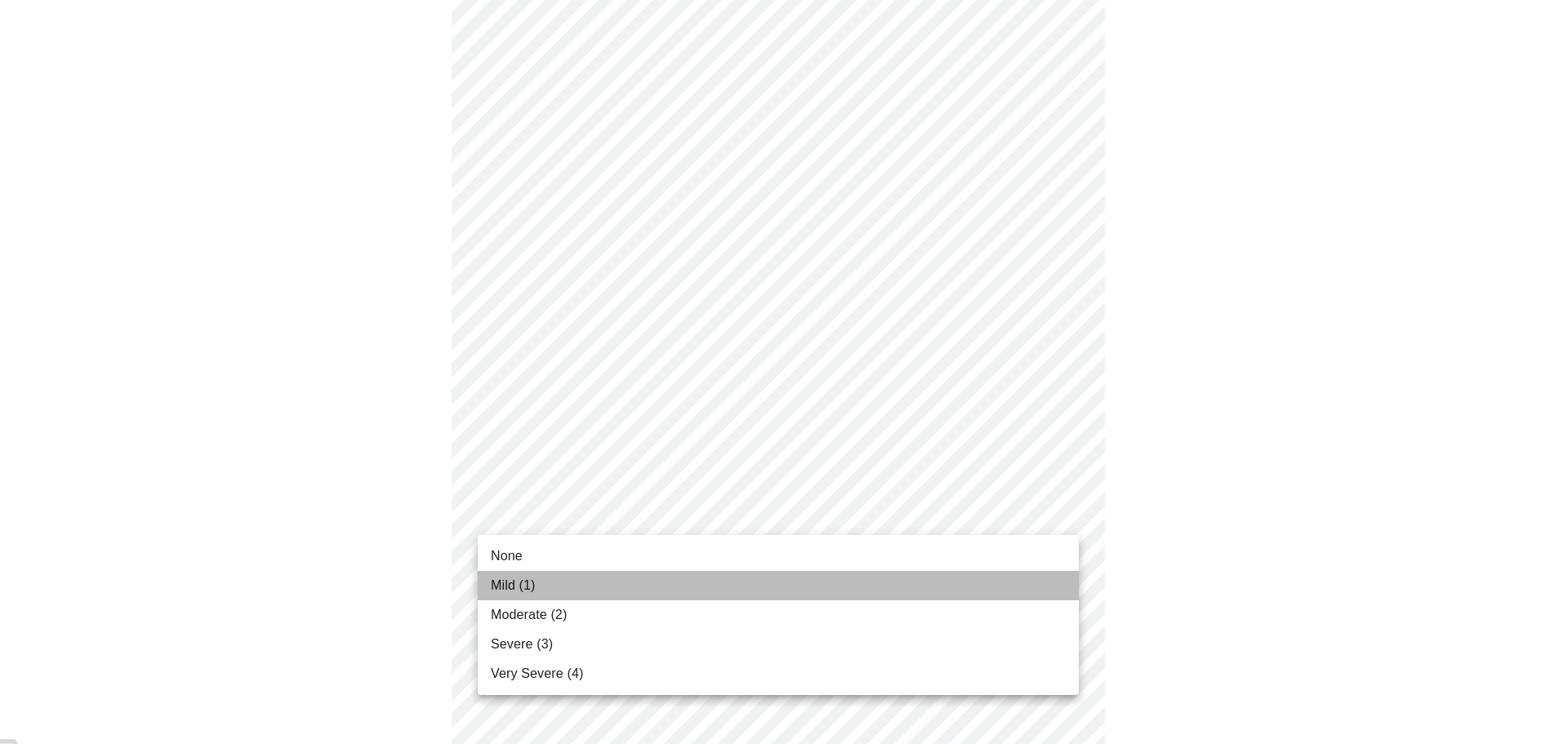
click at [529, 577] on span "Mild (1)" at bounding box center [514, 585] width 45 height 20
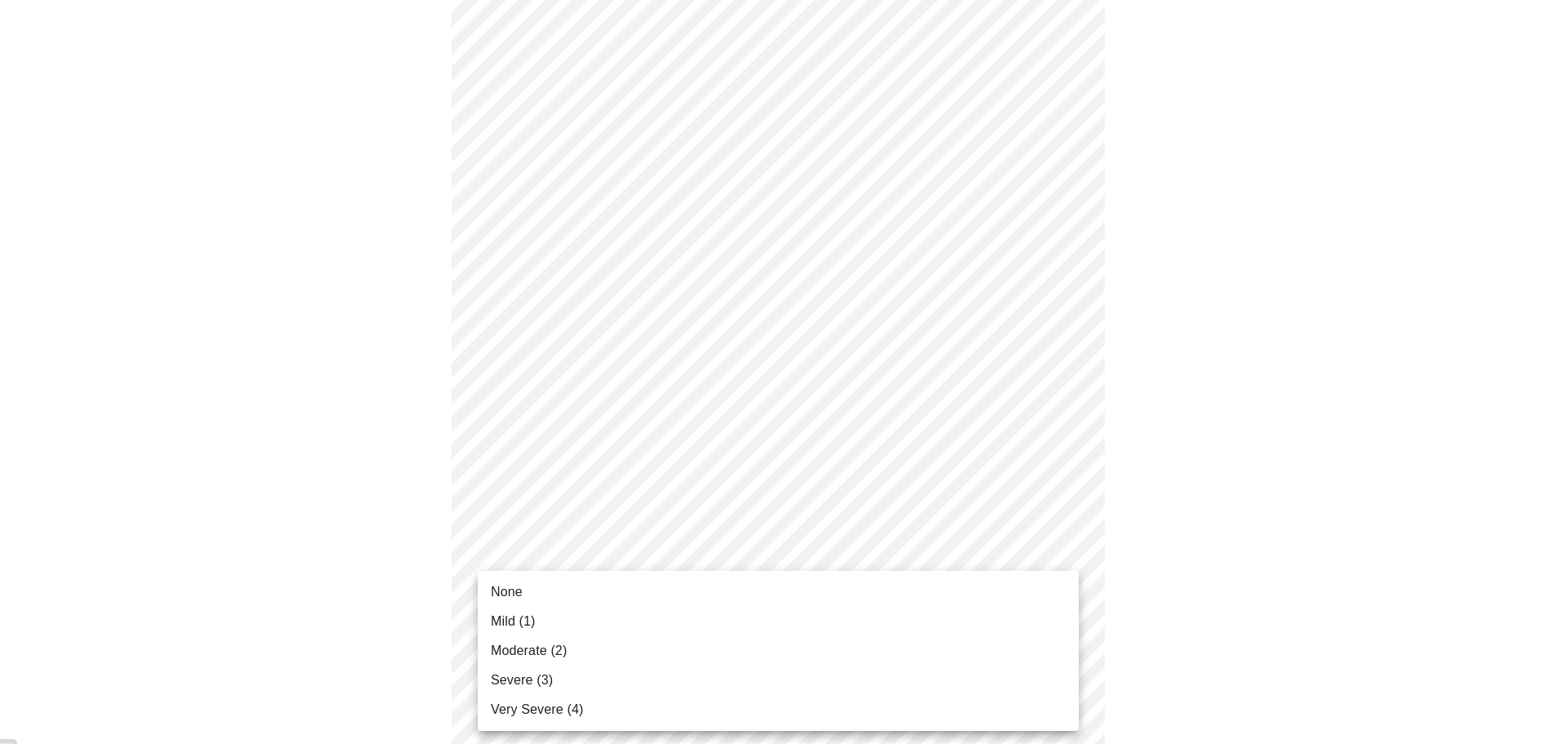
click at [557, 632] on body "MyMenopauseRx Appointments Messaging Labs Uploads Medications Community Refer a…" at bounding box center [784, 441] width 1555 height 2012
click at [1182, 518] on div at bounding box center [784, 372] width 1568 height 744
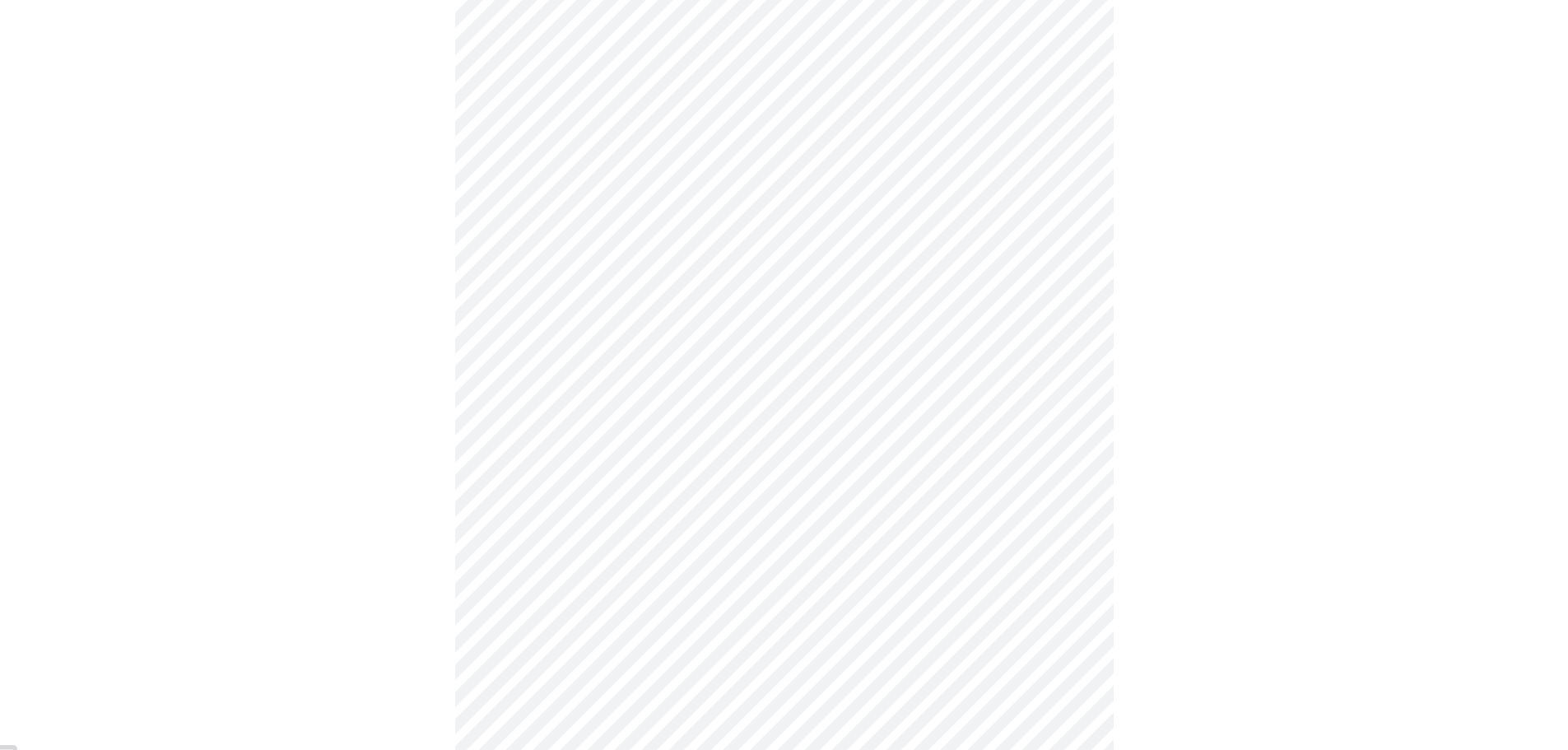
scroll to position [659, 0]
click at [637, 569] on body "MyMenopauseRx Appointments Messaging Labs Uploads Medications Community Refer a…" at bounding box center [784, 362] width 1555 height 2028
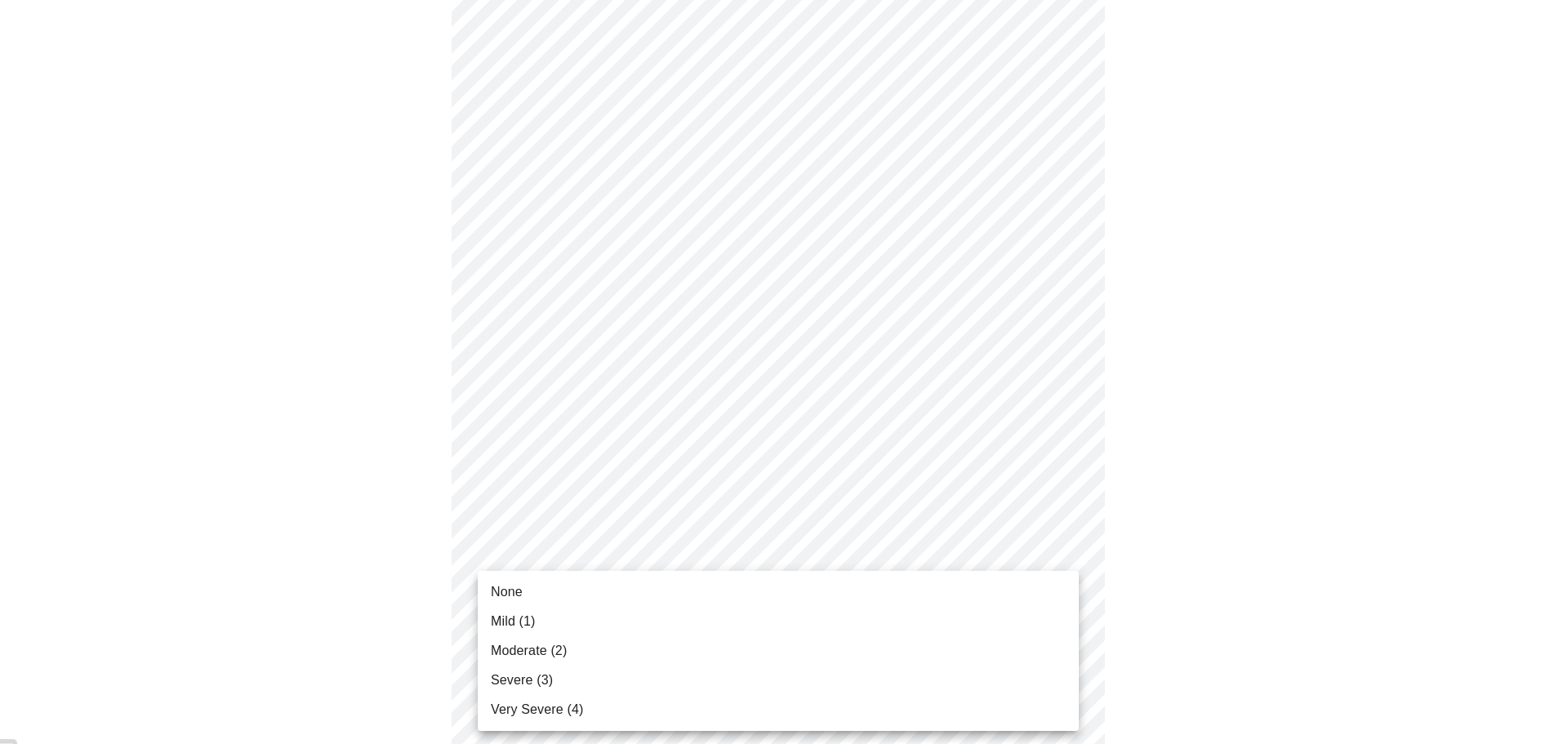
click at [586, 613] on li "Mild (1)" at bounding box center [778, 621] width 602 height 30
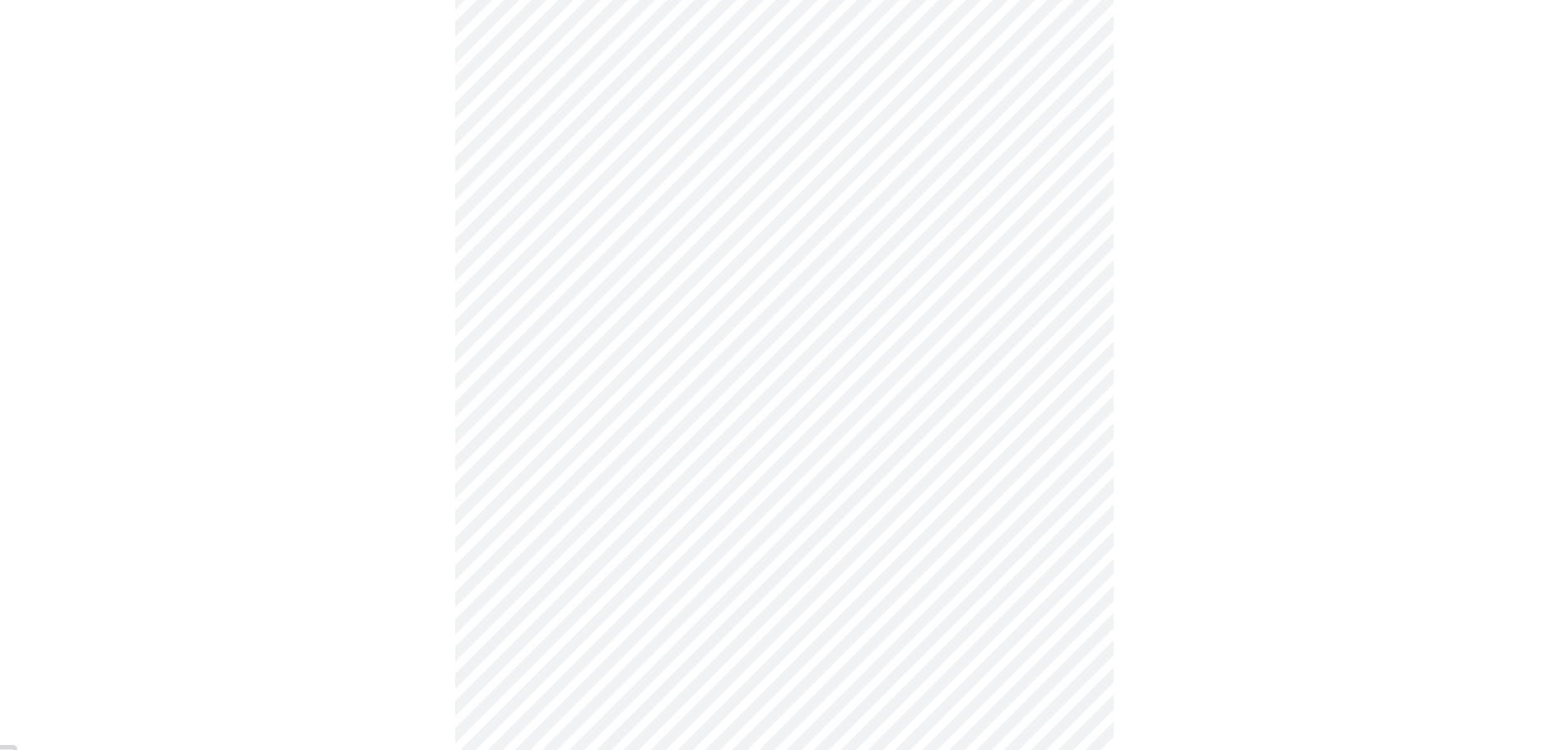
scroll to position [823, 0]
click at [610, 521] on body "MyMenopauseRx Appointments Messaging Labs Uploads Medications Community Refer a…" at bounding box center [784, 185] width 1555 height 2004
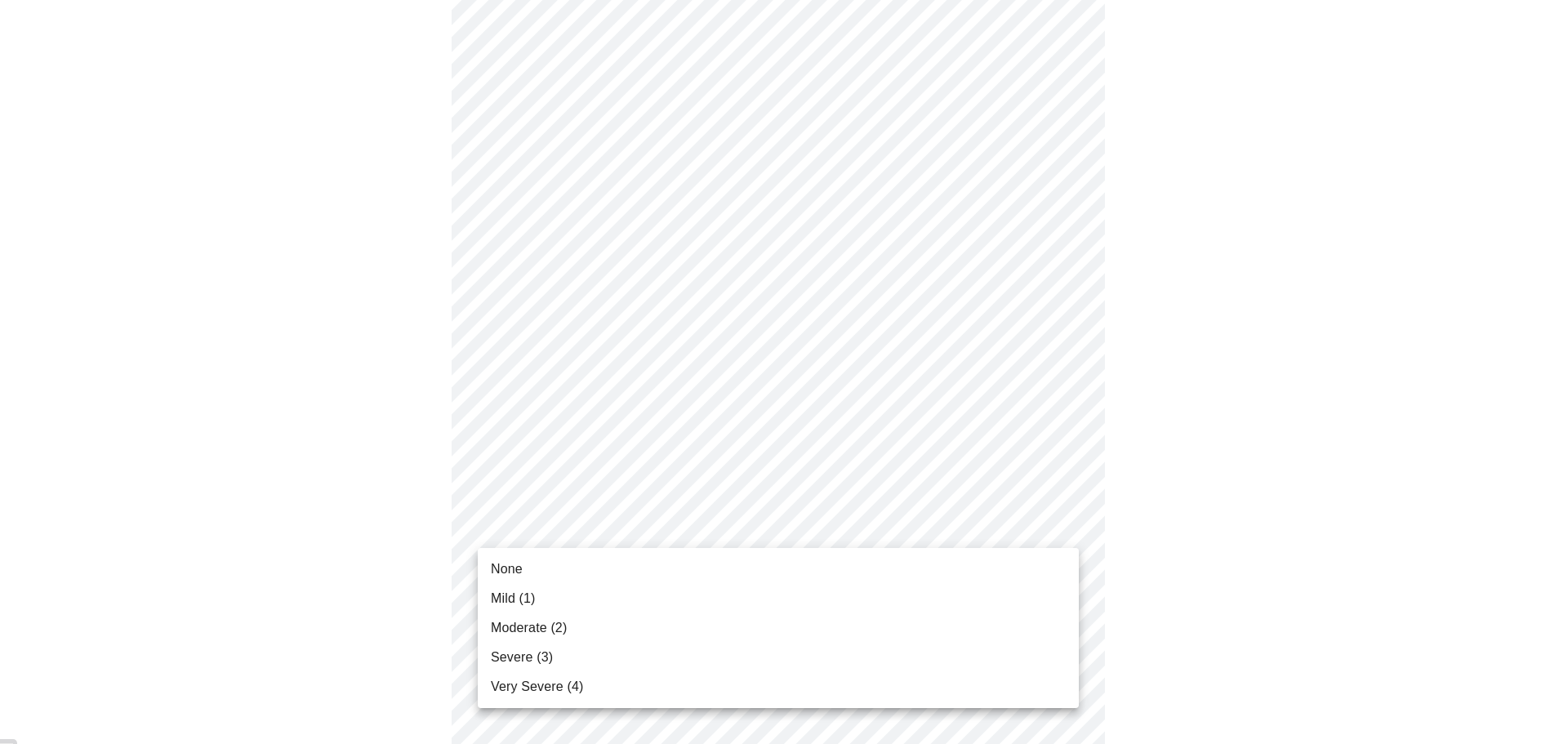
click at [536, 624] on span "Moderate (2)" at bounding box center [528, 627] width 76 height 20
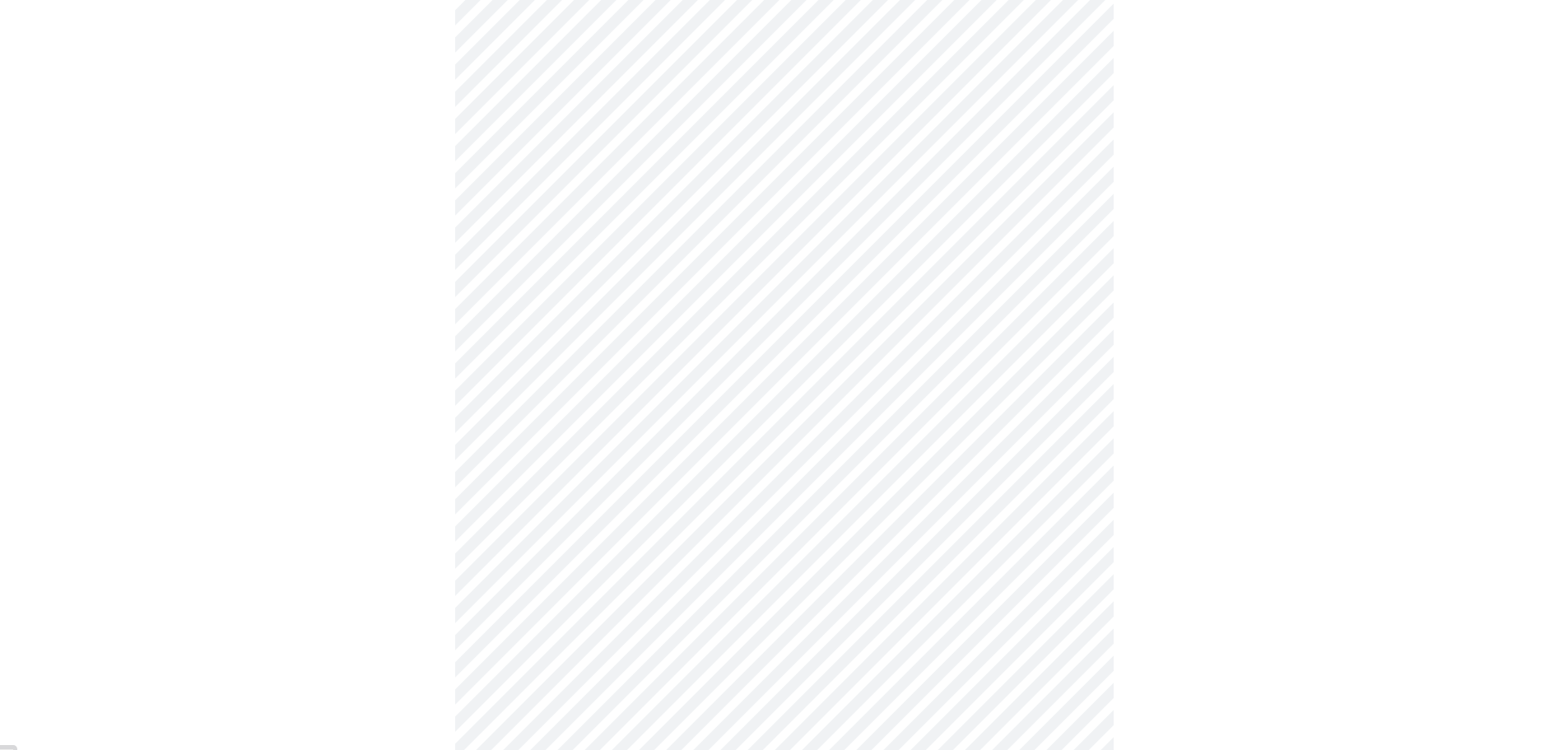
click at [598, 411] on body "MyMenopauseRx Appointments Messaging Labs Uploads Medications Community Refer a…" at bounding box center [784, 174] width 1555 height 1982
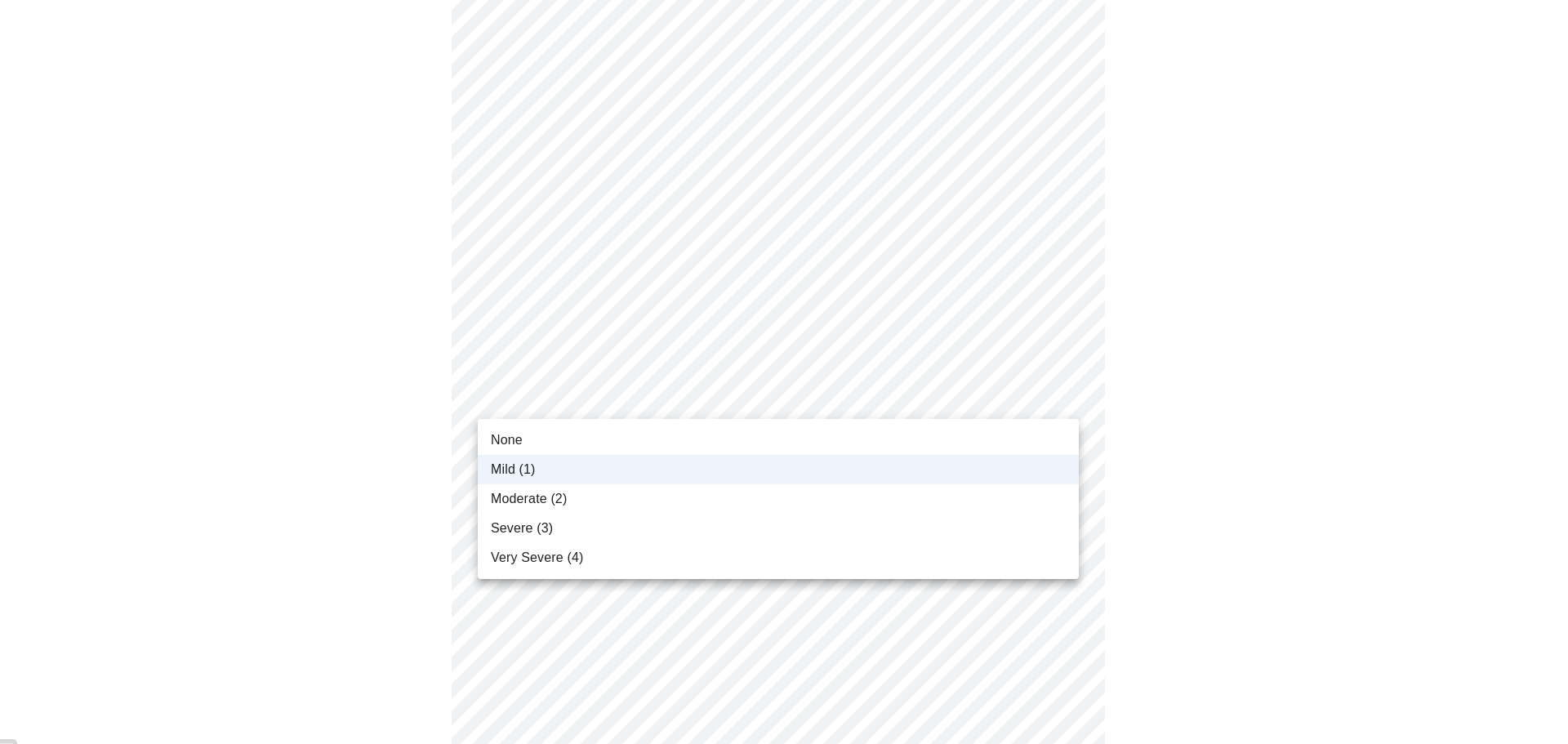
click at [1305, 441] on div at bounding box center [784, 372] width 1568 height 744
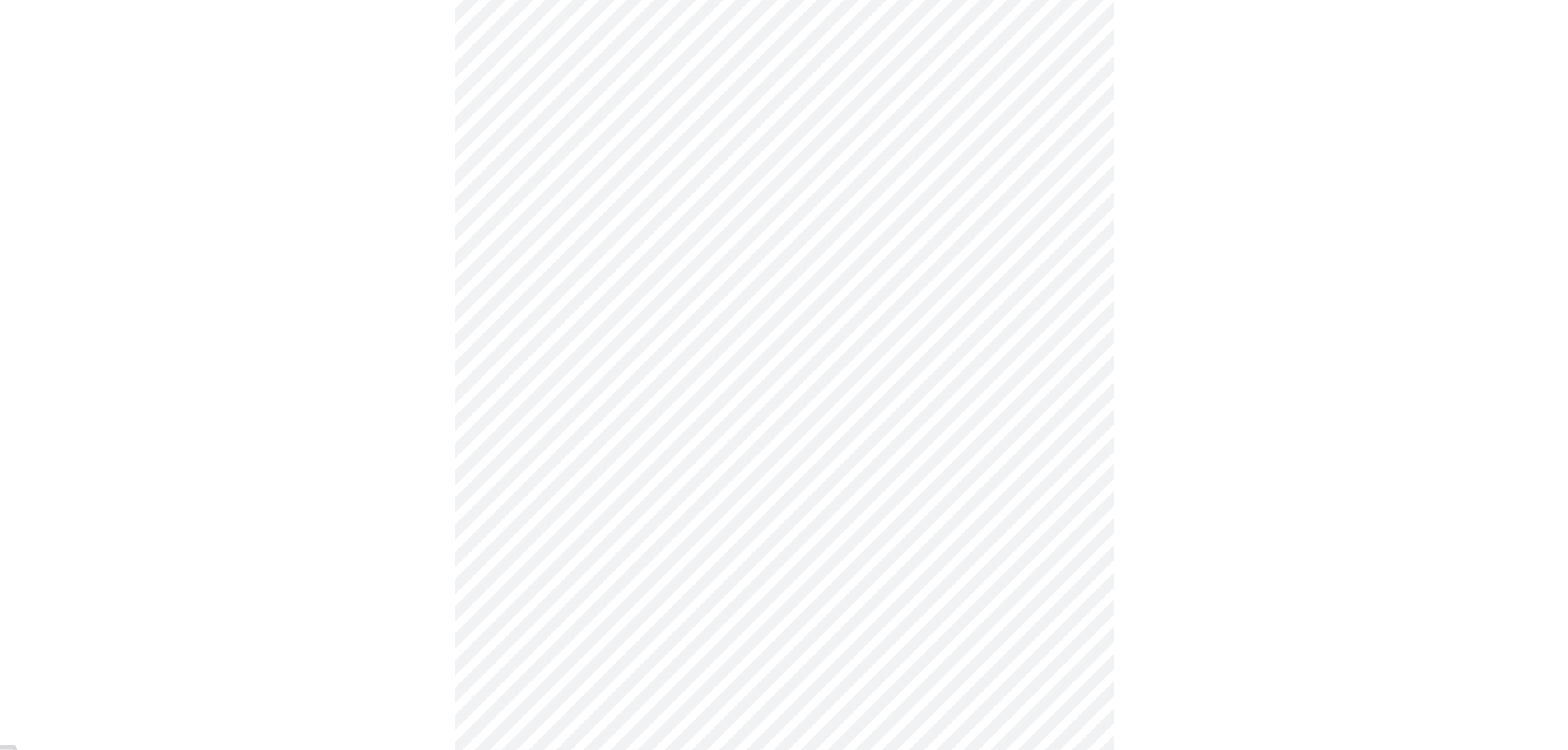
scroll to position [1070, 0]
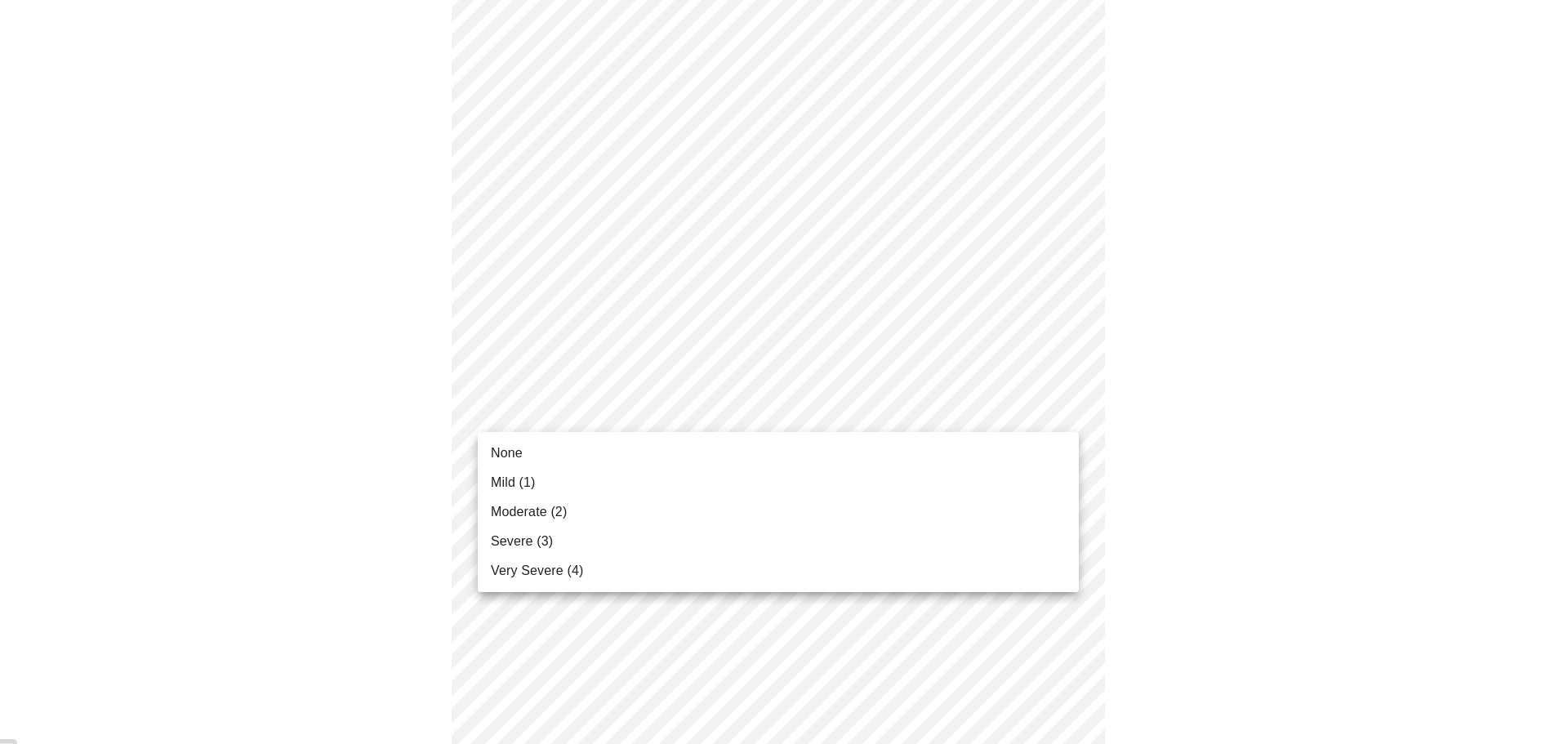
click at [747, 471] on li "Mild (1)" at bounding box center [778, 483] width 602 height 30
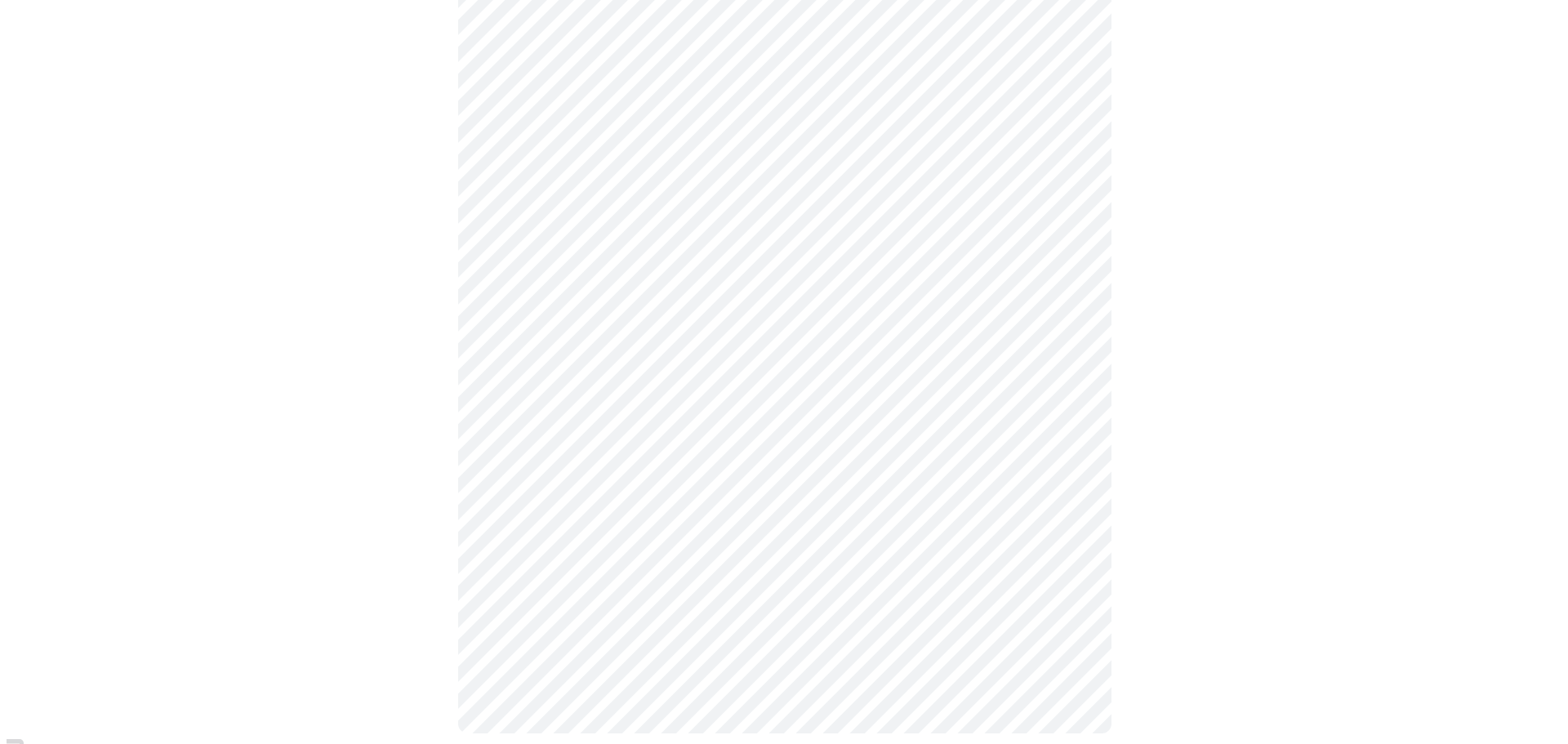
scroll to position [1199, 0]
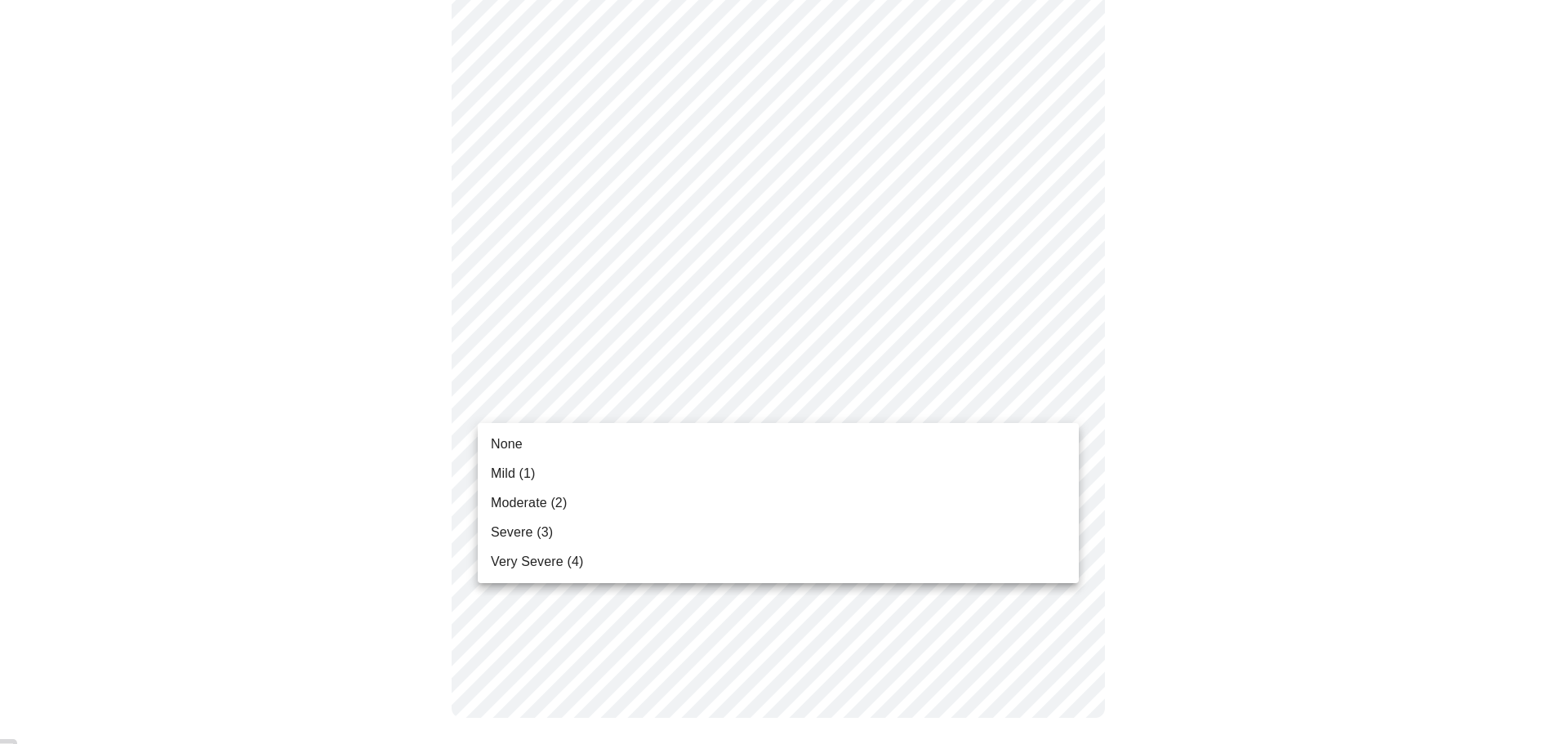
click at [651, 466] on li "Mild (1)" at bounding box center [778, 473] width 602 height 30
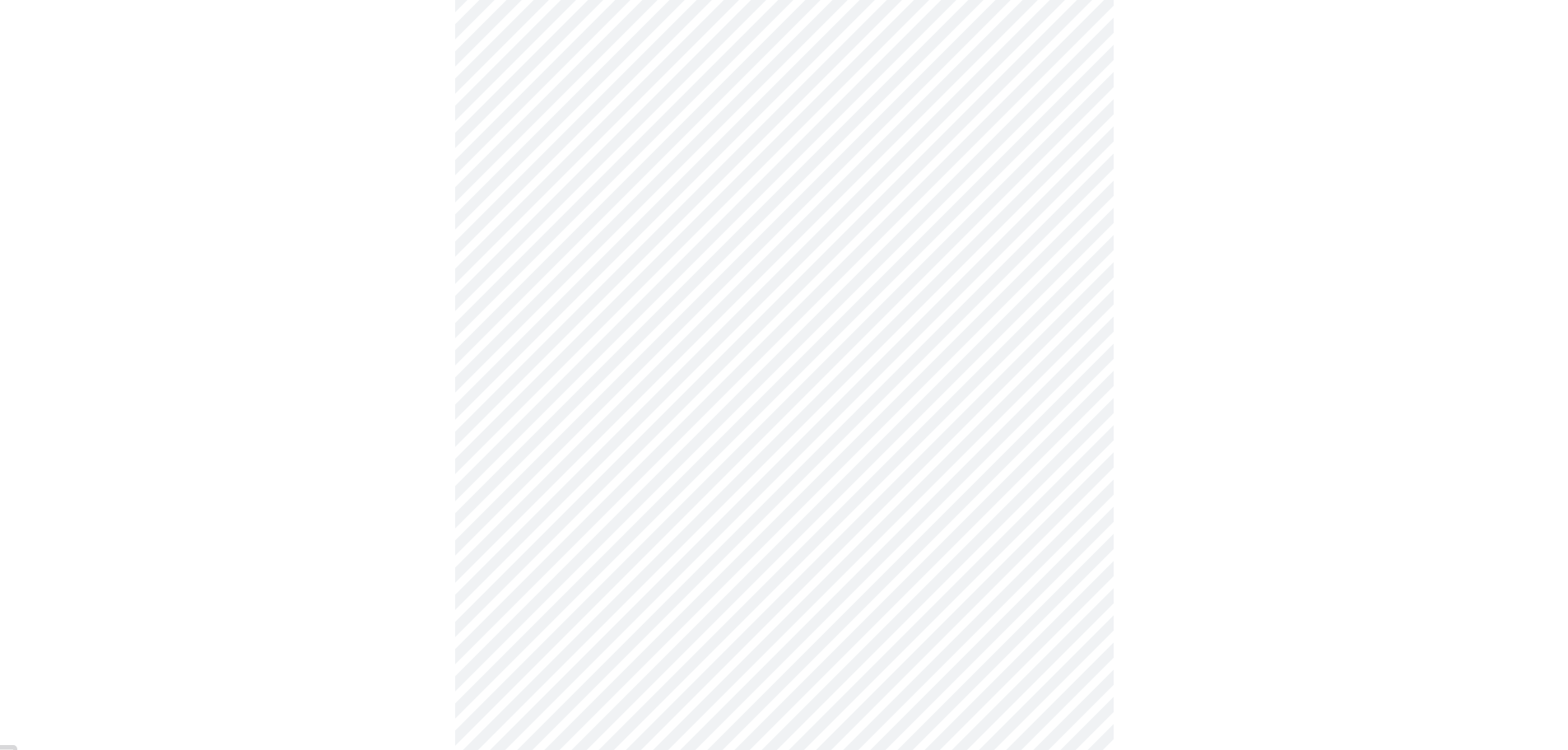
scroll to position [576, 0]
click at [880, 425] on body "MyMenopauseRx Appointments Messaging Labs Uploads Medications Community Refer a…" at bounding box center [784, 243] width 1555 height 1625
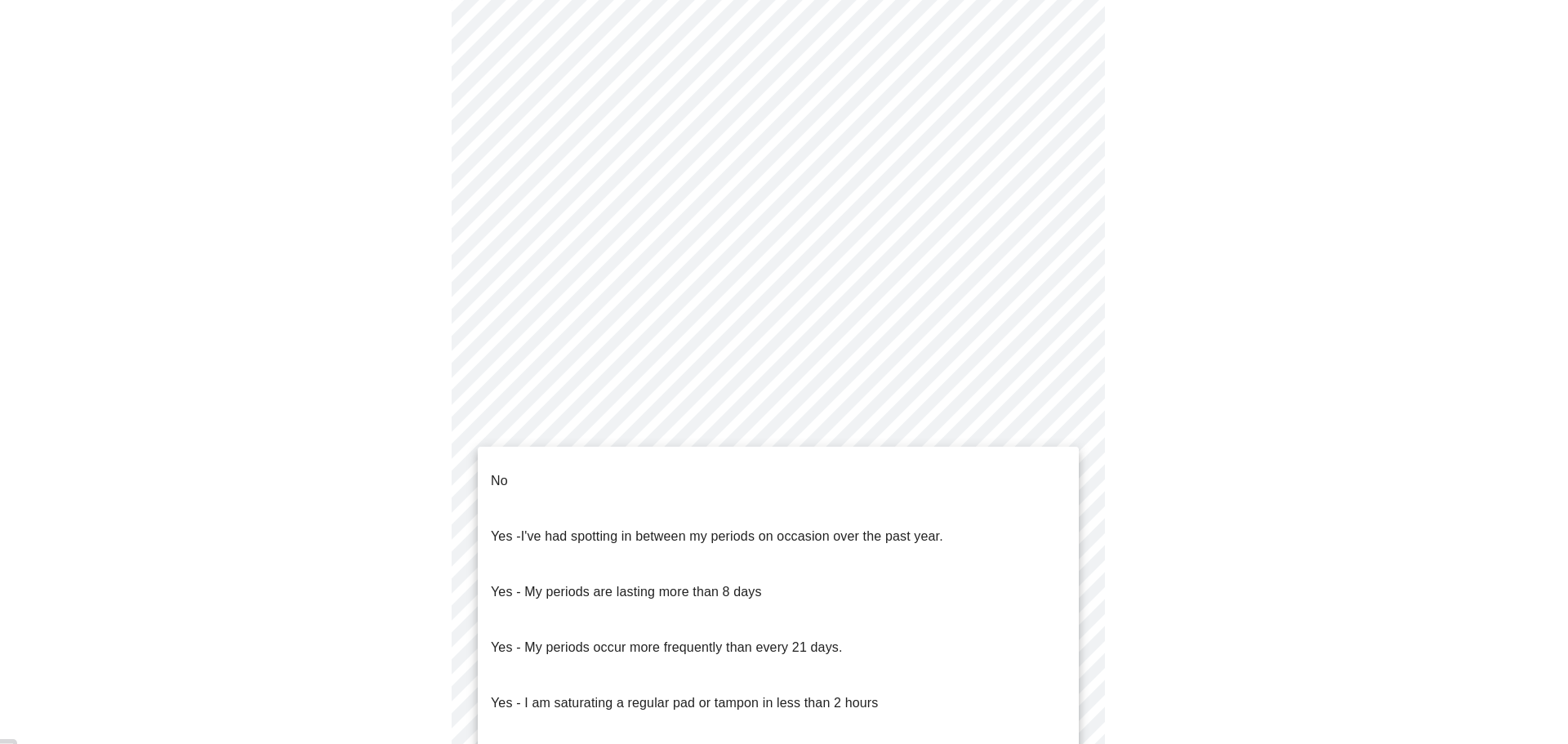
click at [841, 460] on li "No" at bounding box center [778, 481] width 602 height 56
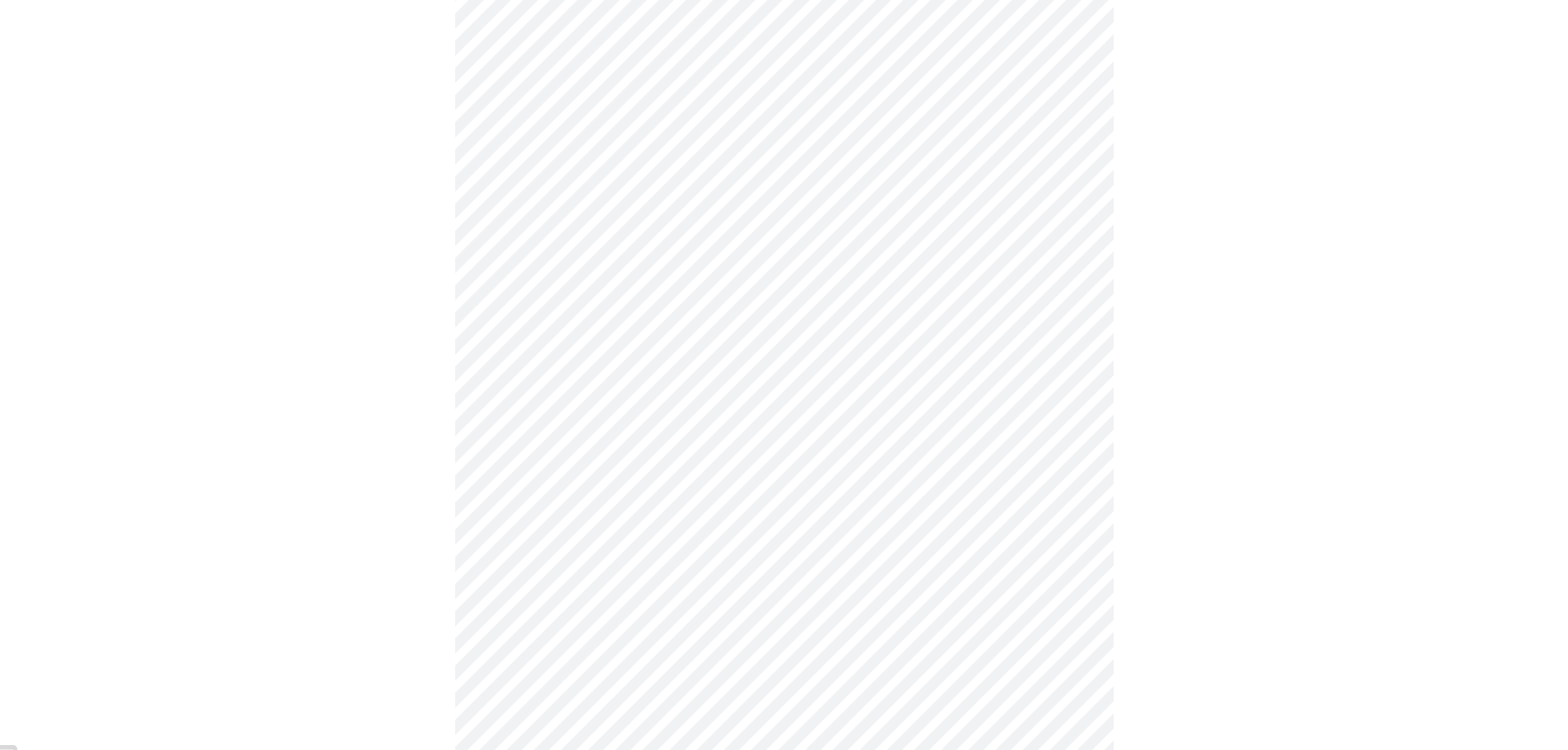
scroll to position [659, 0]
click at [802, 470] on body "MyMenopauseRx Appointments Messaging Labs Uploads Medications Community Refer a…" at bounding box center [784, 155] width 1555 height 1615
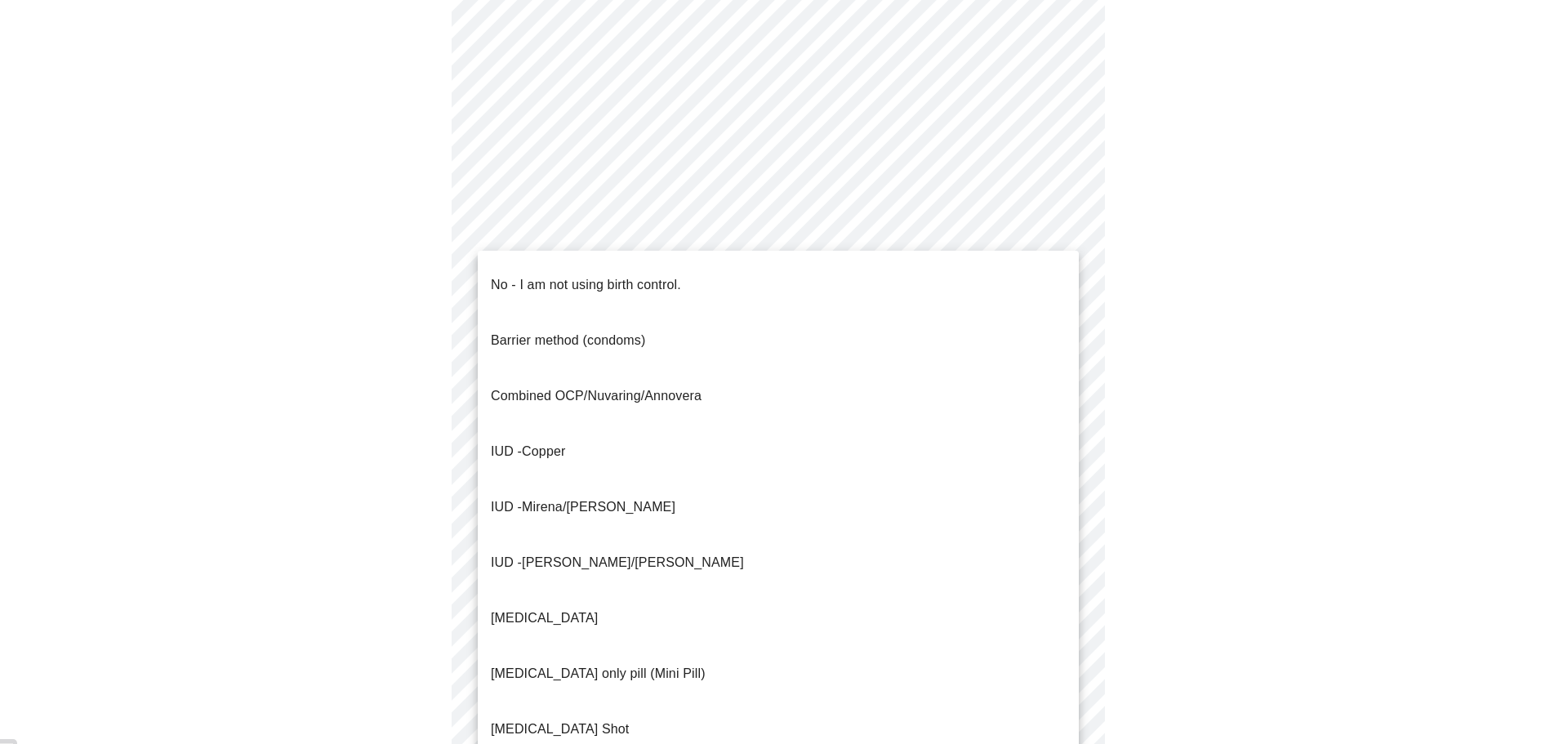
click at [699, 286] on li "No - I am not using birth control." at bounding box center [778, 285] width 602 height 56
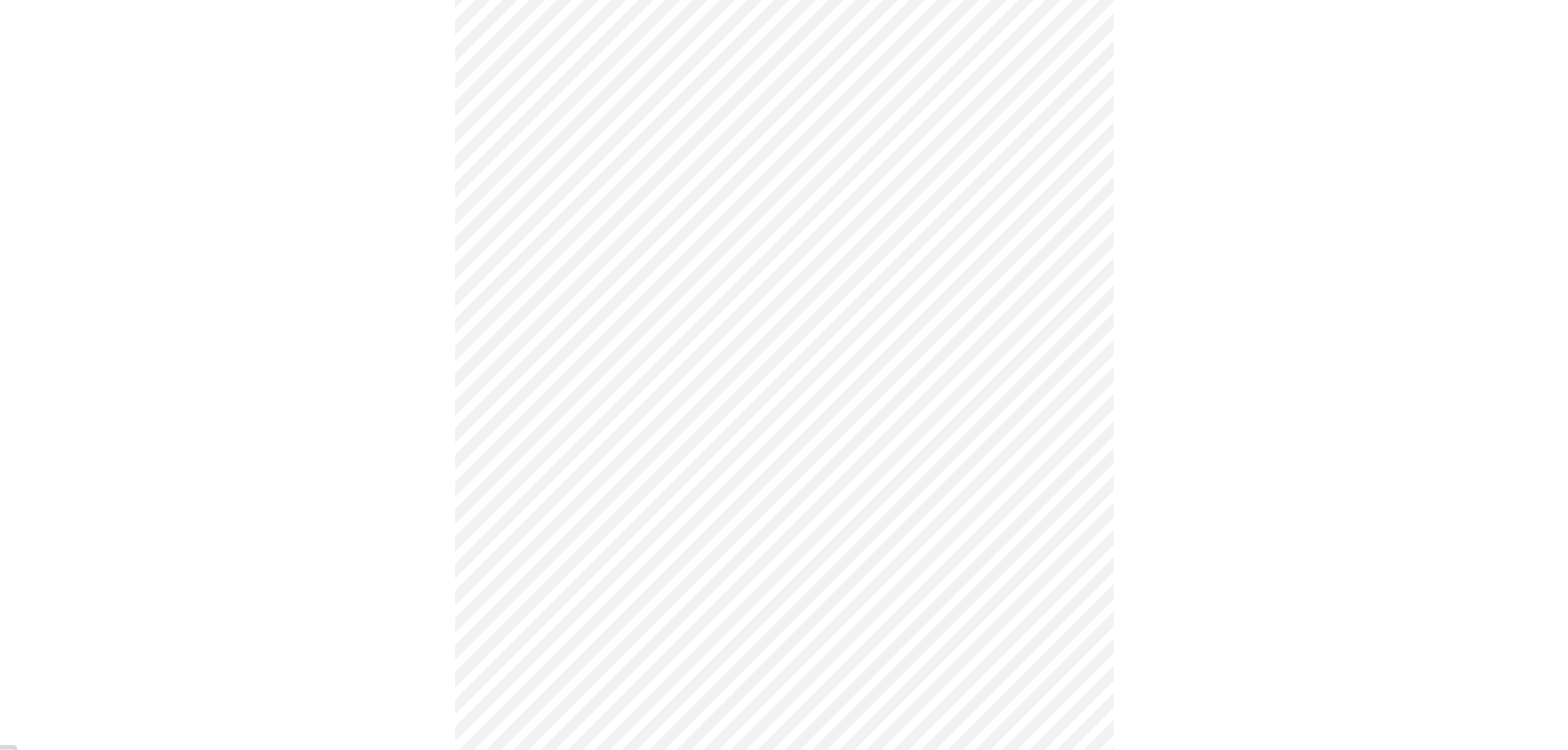
scroll to position [823, 0]
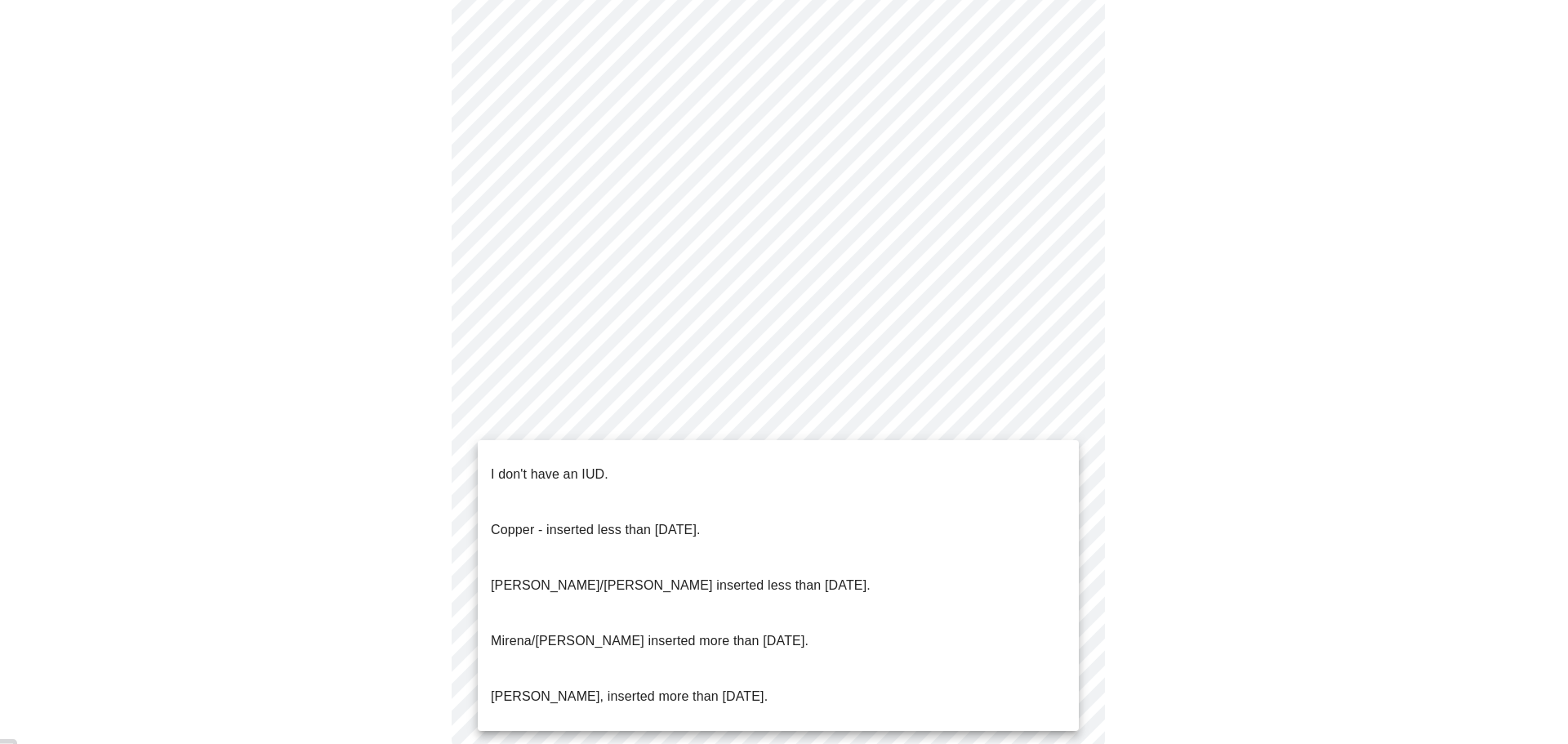
click at [665, 457] on li "I don't have an IUD." at bounding box center [778, 474] width 602 height 56
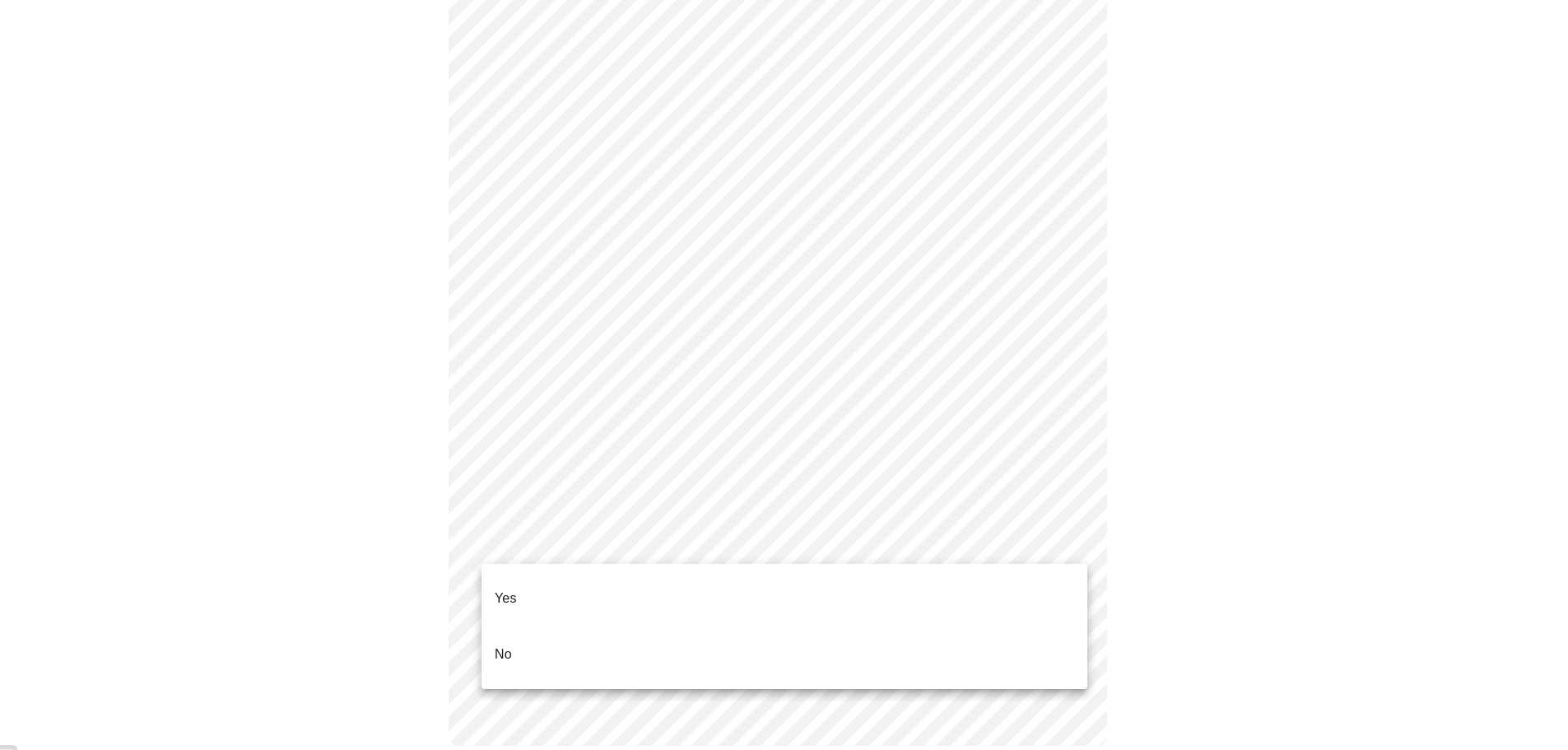
click at [648, 605] on li "Yes" at bounding box center [784, 598] width 606 height 56
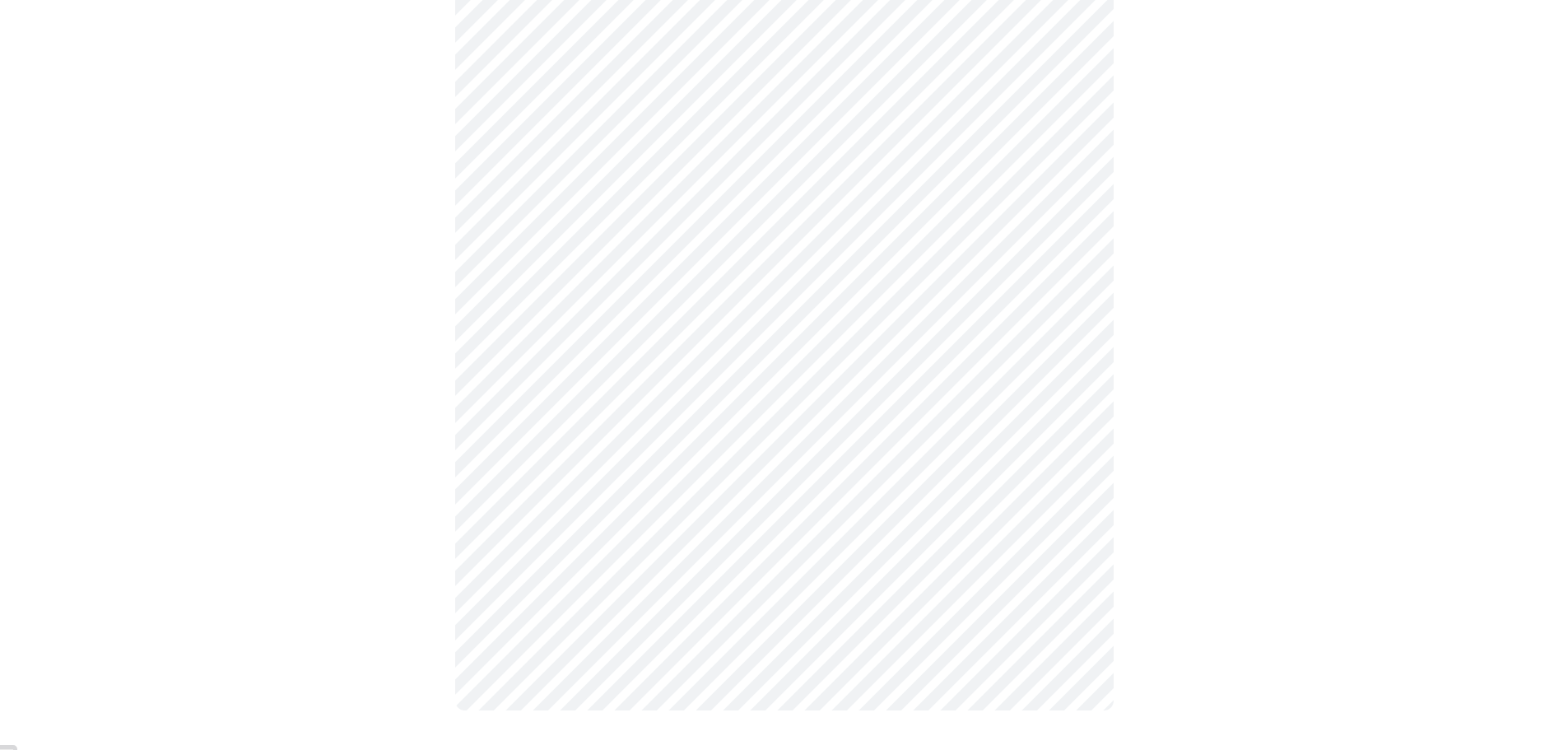
scroll to position [0, 0]
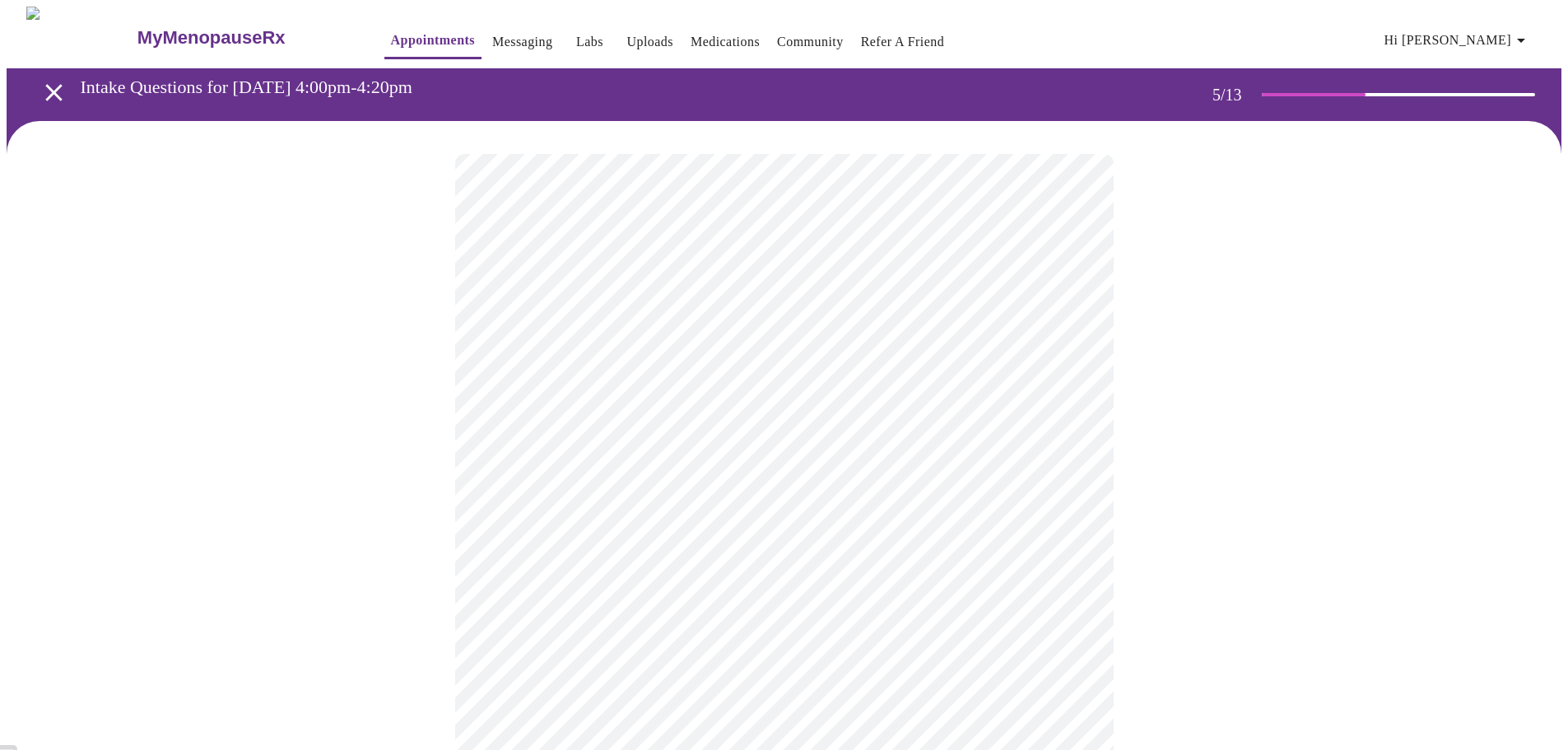
click at [1068, 571] on body "MyMenopauseRx Appointments Messaging Labs Uploads Medications Community Refer a…" at bounding box center [784, 615] width 1555 height 1217
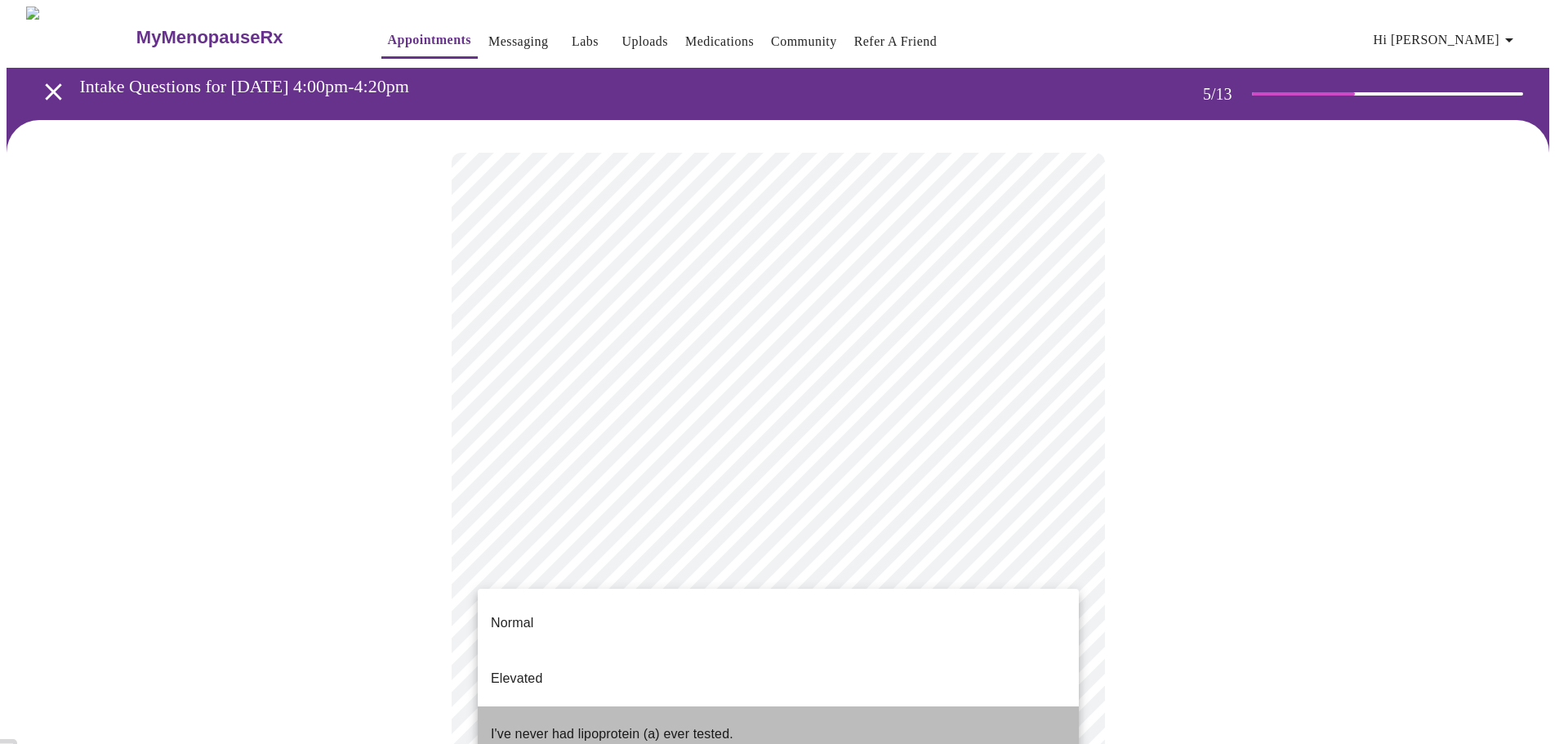
click at [977, 707] on li "I've never had lipoprotein (a) ever tested." at bounding box center [778, 734] width 602 height 56
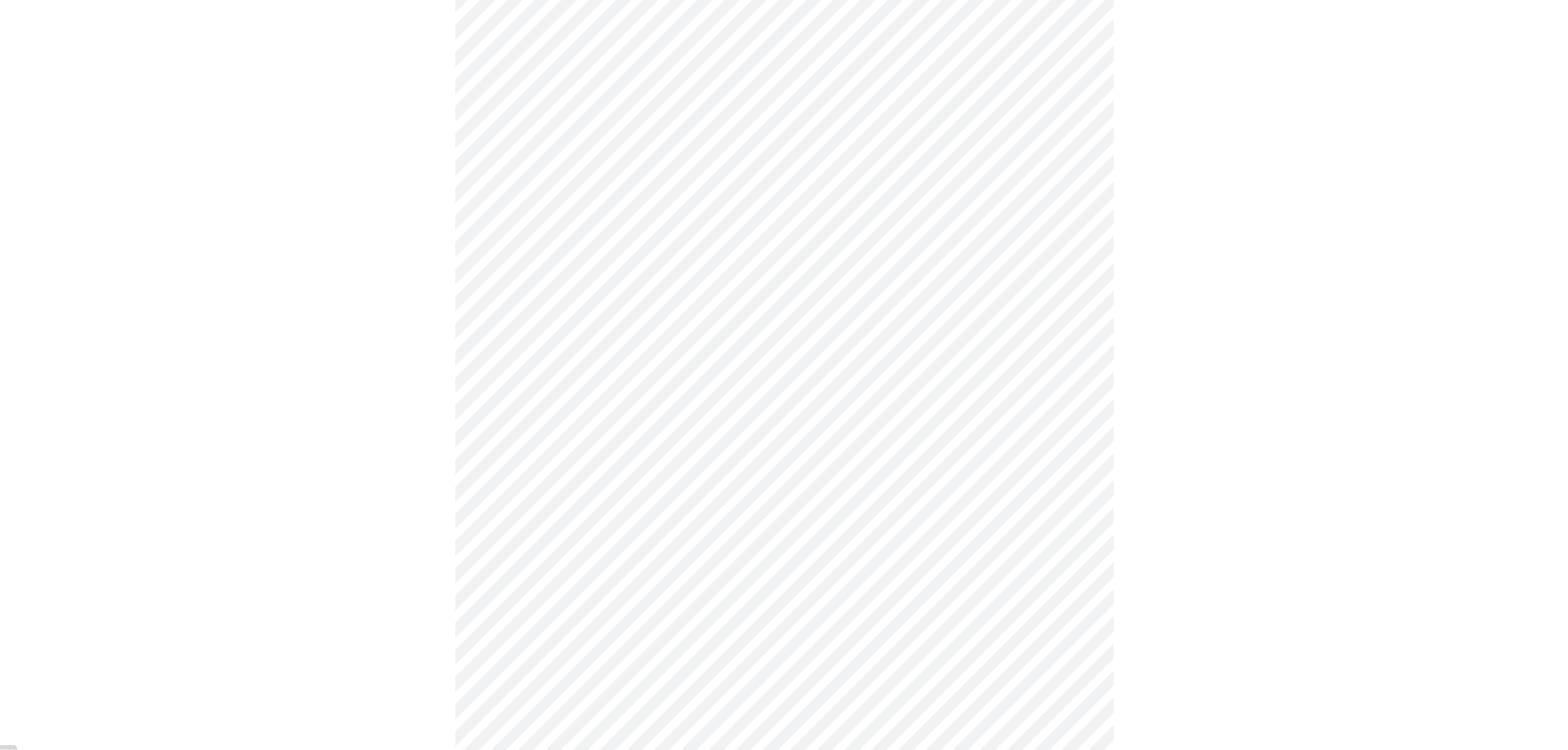
scroll to position [4115, 0]
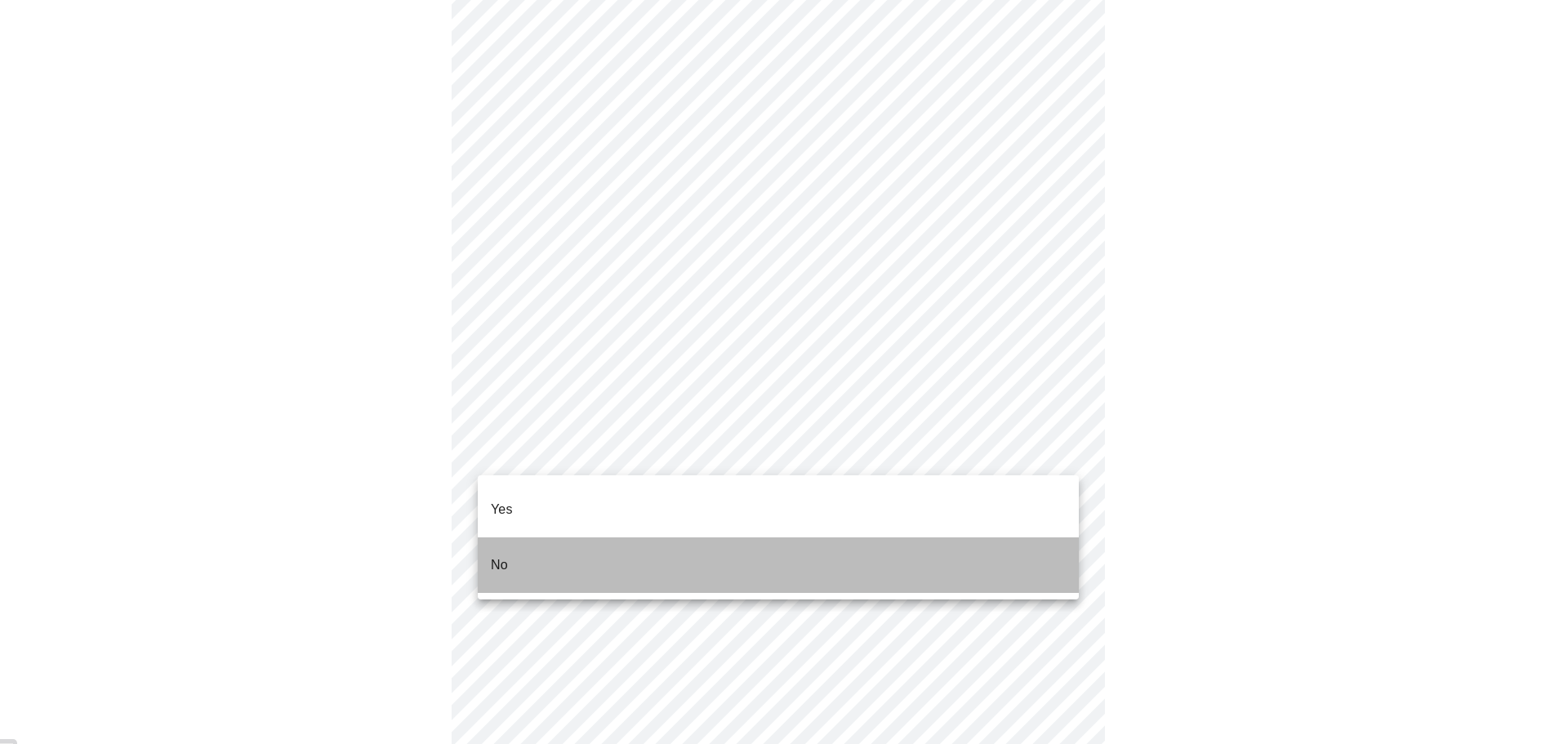
click at [735, 548] on li "No" at bounding box center [778, 565] width 602 height 56
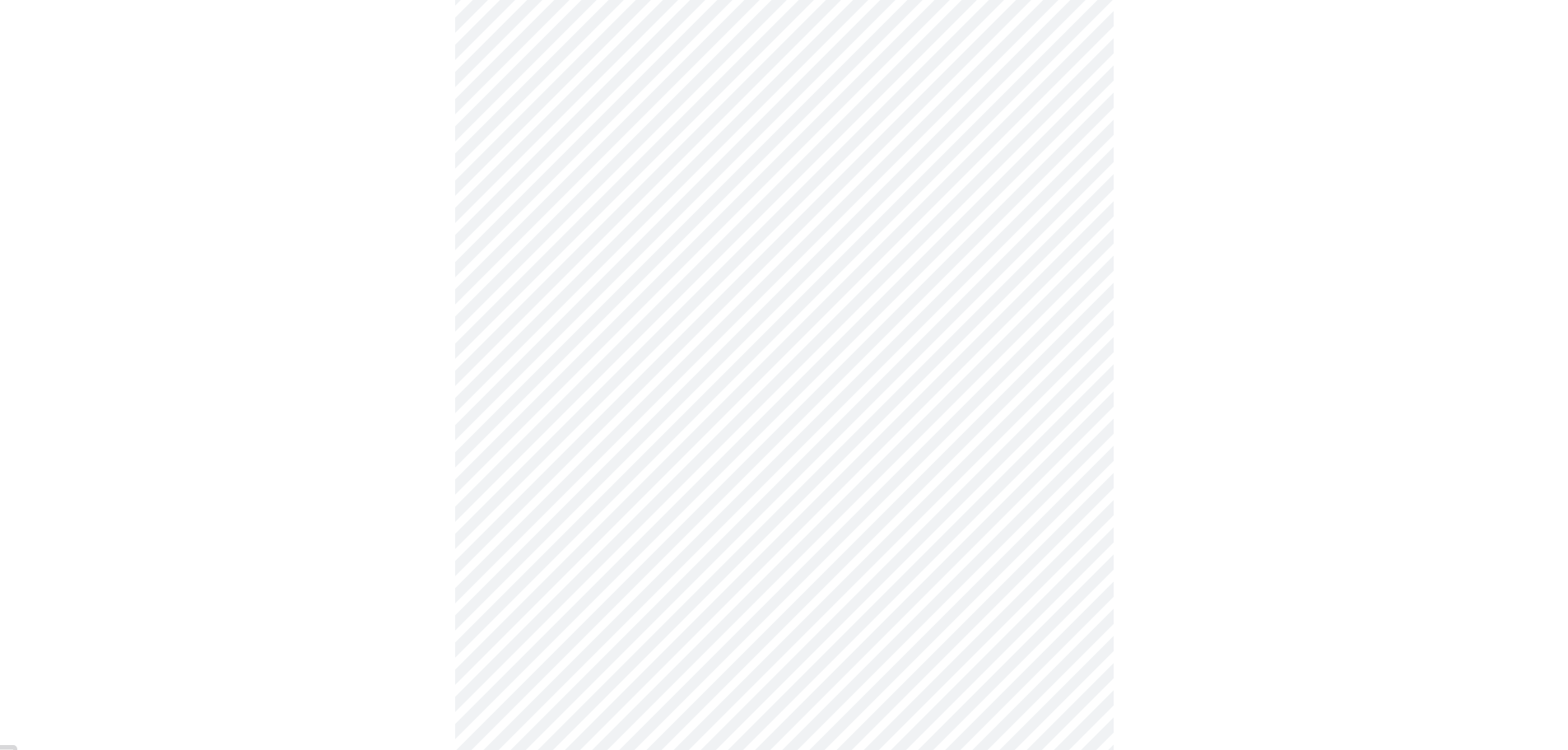
scroll to position [4280, 0]
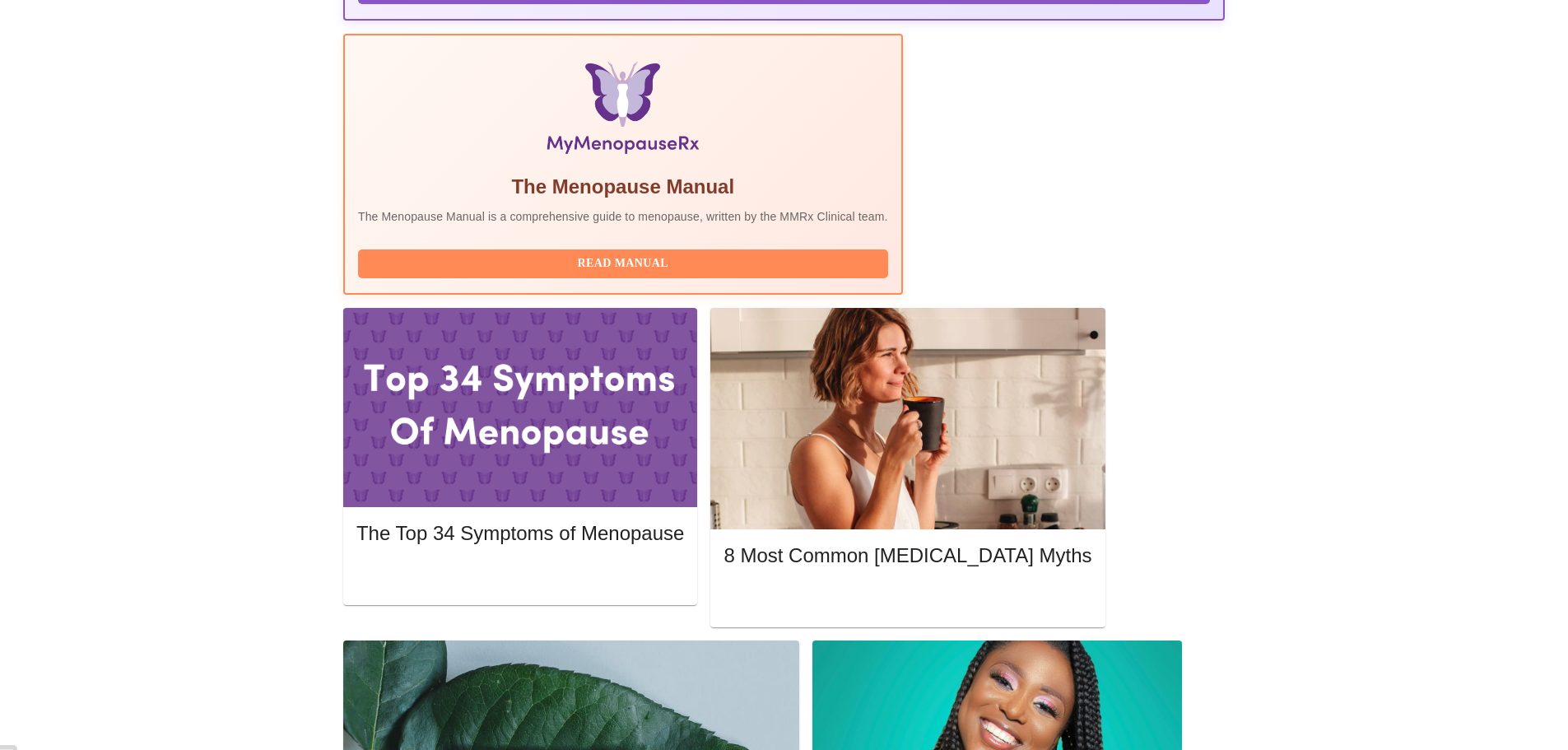
scroll to position [494, 0]
